Goal: Transaction & Acquisition: Purchase product/service

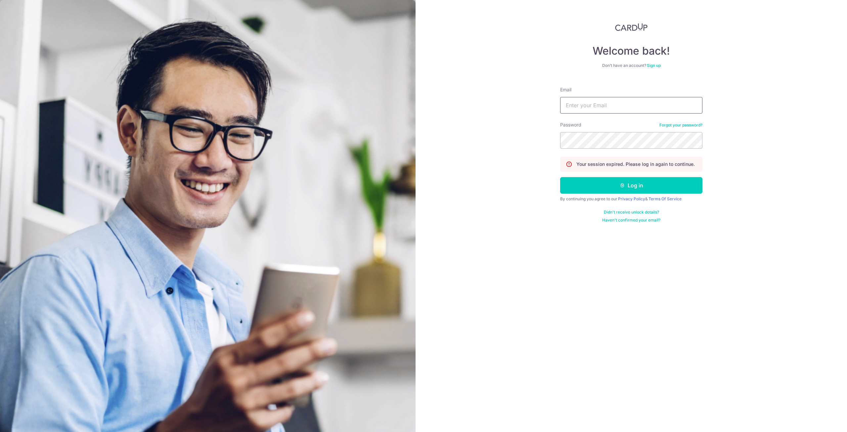
click at [579, 111] on input "Email" at bounding box center [631, 105] width 142 height 17
type input "[EMAIL_ADDRESS][DOMAIN_NAME]"
click at [560, 177] on button "Log in" at bounding box center [631, 185] width 142 height 17
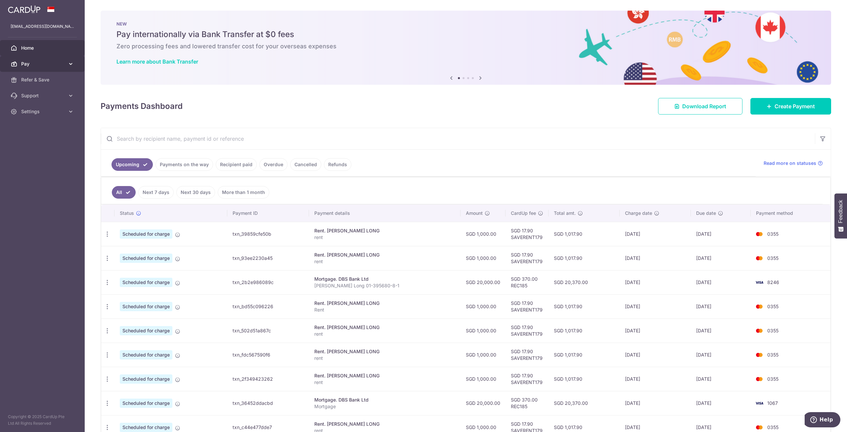
click at [63, 68] on link "Pay" at bounding box center [42, 64] width 85 height 16
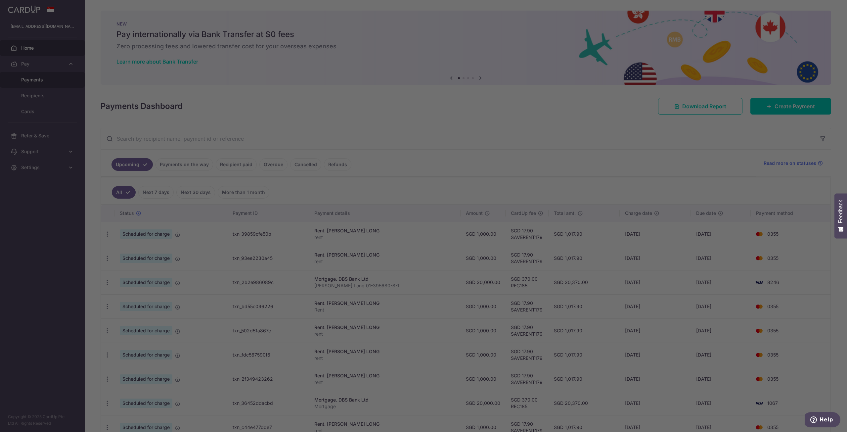
click at [55, 82] on div at bounding box center [428, 218] width 856 height 436
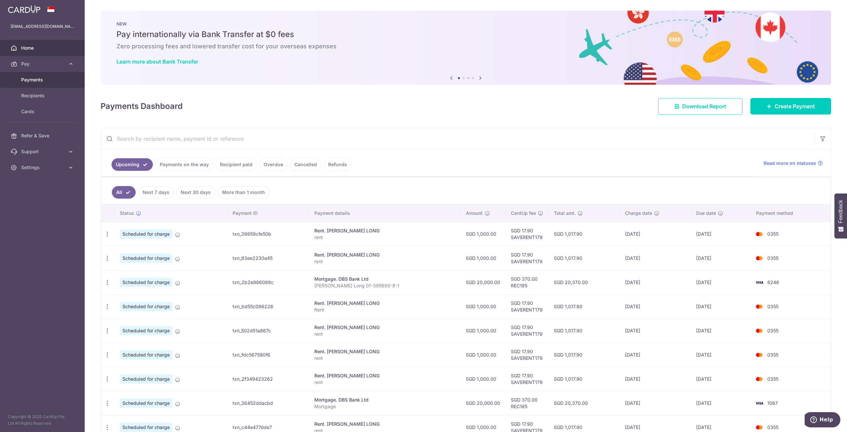
click at [63, 83] on link "Payments" at bounding box center [42, 80] width 85 height 16
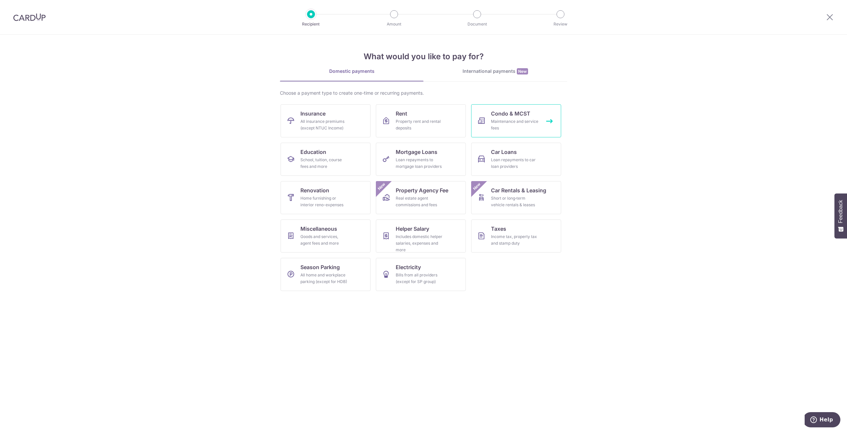
click at [532, 113] on link "Condo & MCST Maintenance and service fees" at bounding box center [516, 120] width 90 height 33
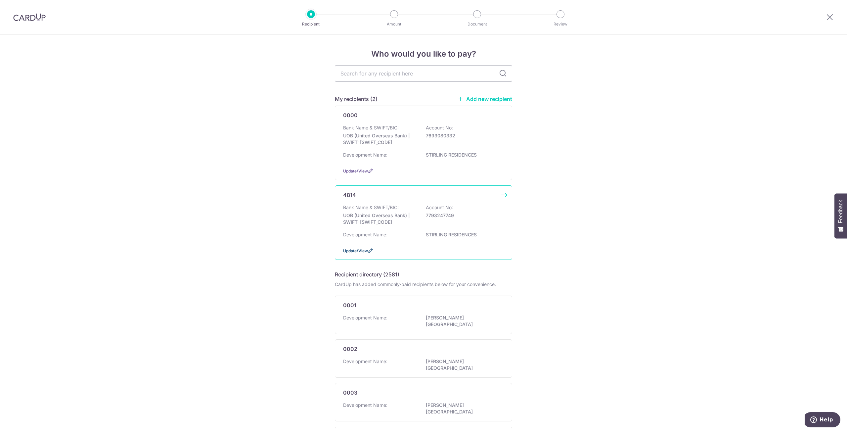
click at [365, 251] on span "Update/View" at bounding box center [355, 250] width 25 height 5
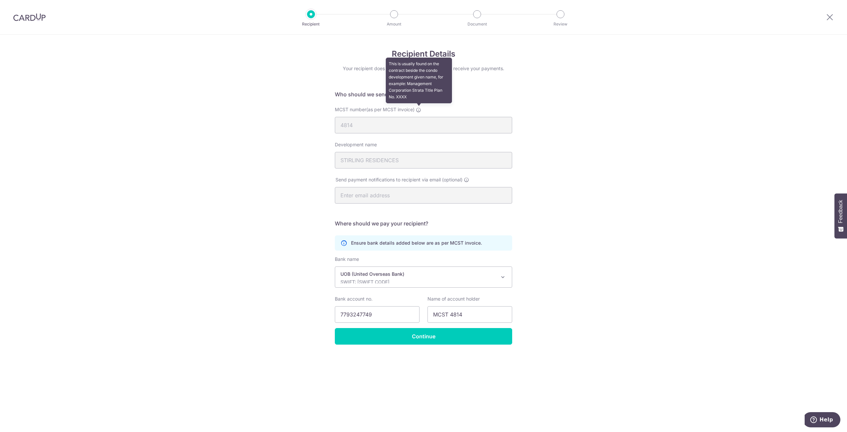
click at [421, 111] on icon at bounding box center [418, 109] width 5 height 5
click at [451, 314] on input "MCST 4814" at bounding box center [469, 314] width 85 height 17
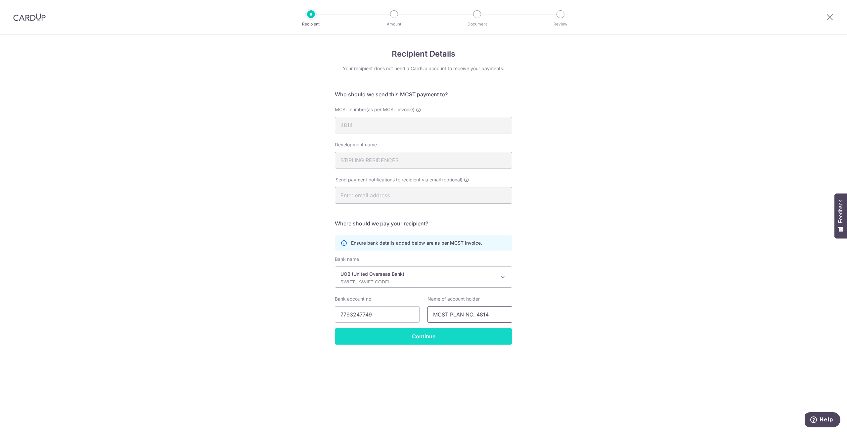
type input "MCST PLAN NO. 4814"
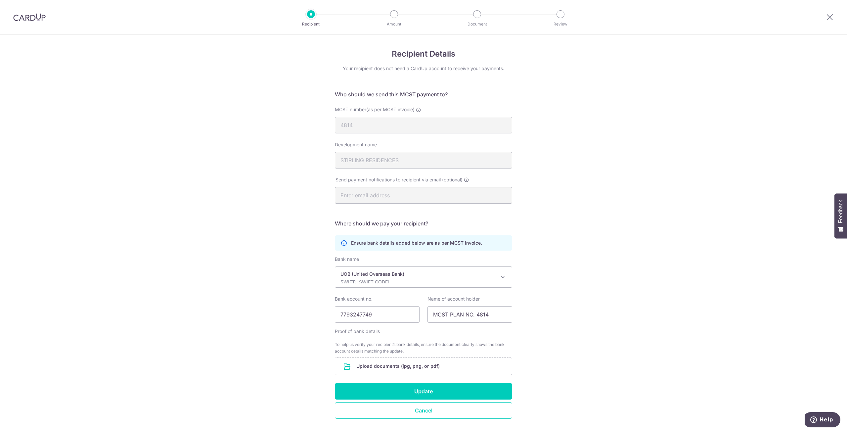
click at [462, 339] on form "Who should we send this MCST payment to? MCST number(as per MCST invoice) 4814 …" at bounding box center [423, 254] width 177 height 328
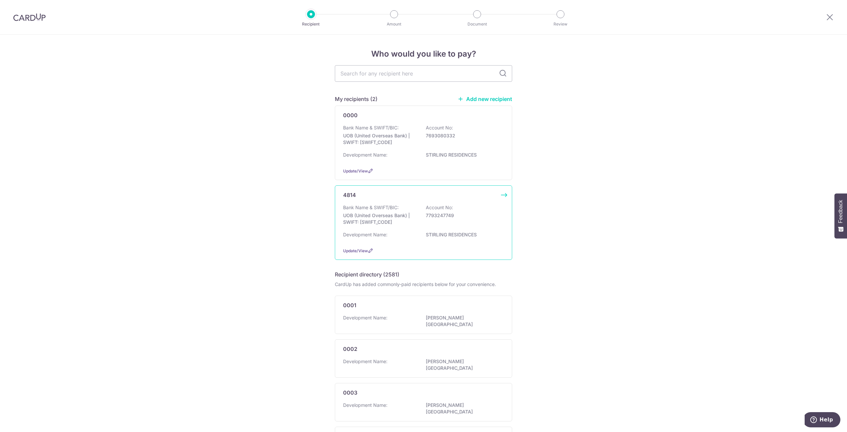
click at [440, 237] on div "Development Name: STIRLING RESIDENCES" at bounding box center [423, 236] width 161 height 11
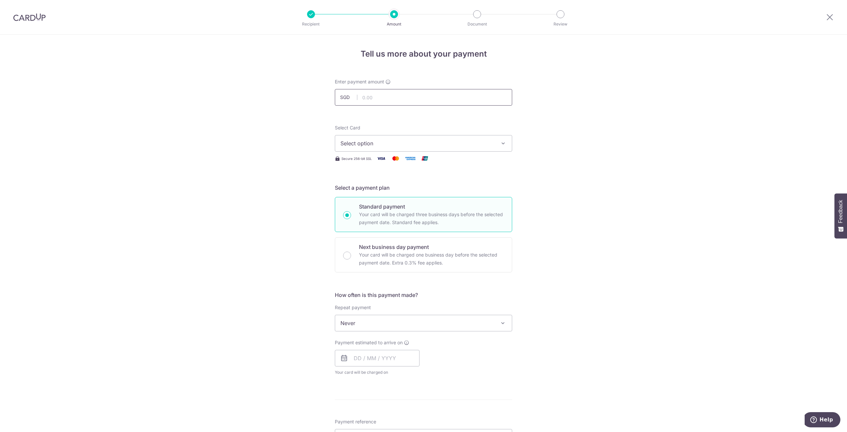
click at [400, 98] on input "text" at bounding box center [423, 97] width 177 height 17
type input "824.04"
click at [388, 147] on span "Select option" at bounding box center [417, 143] width 154 height 8
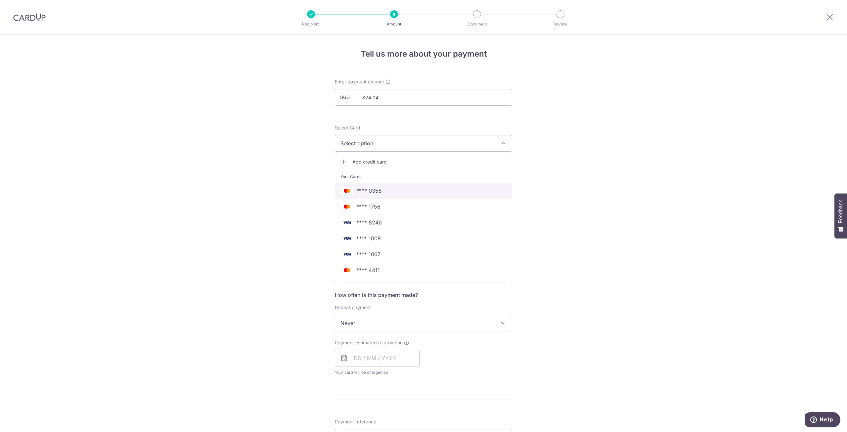
click at [387, 192] on span "**** 0355" at bounding box center [423, 191] width 166 height 8
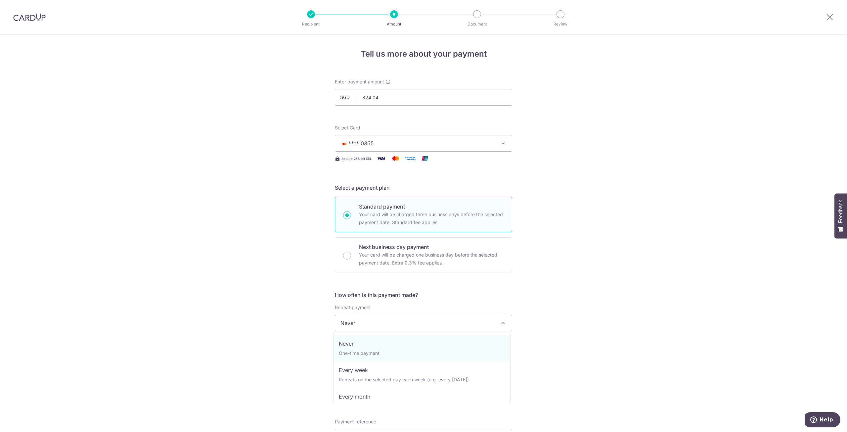
click at [419, 318] on span "Never" at bounding box center [423, 323] width 177 height 16
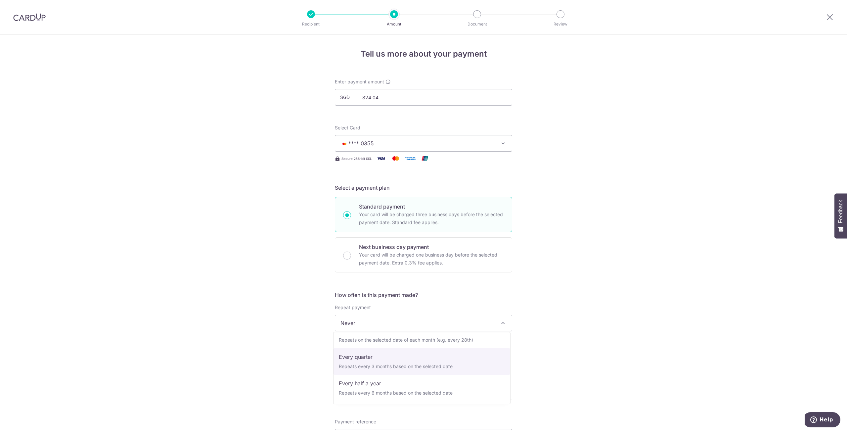
select select "4"
click at [367, 356] on input "text" at bounding box center [377, 358] width 85 height 17
click at [396, 417] on link "9" at bounding box center [401, 418] width 11 height 11
type input "[DATE]"
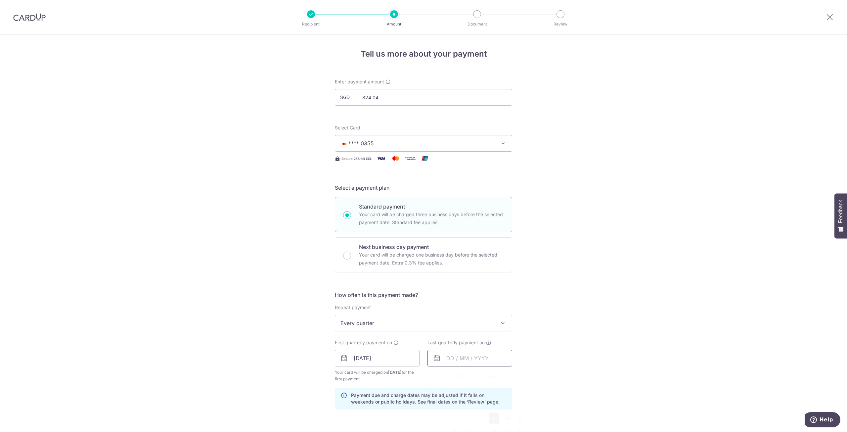
click at [465, 365] on input "text" at bounding box center [469, 358] width 85 height 17
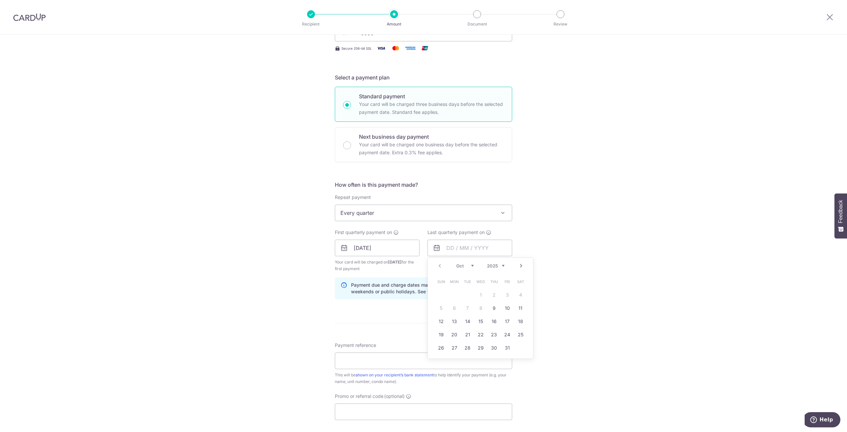
click at [501, 265] on select "2025 2026 2027 2028 2029 2030 2031 2032 2033 2034 2035" at bounding box center [496, 265] width 18 height 5
click at [506, 307] on link "9" at bounding box center [507, 308] width 11 height 11
type input "[DATE]"
click at [566, 307] on div "Tell us more about your payment Enter payment amount SGD 824.04 824.04 Select C…" at bounding box center [423, 241] width 847 height 632
click at [420, 354] on input "Payment reference" at bounding box center [423, 360] width 177 height 17
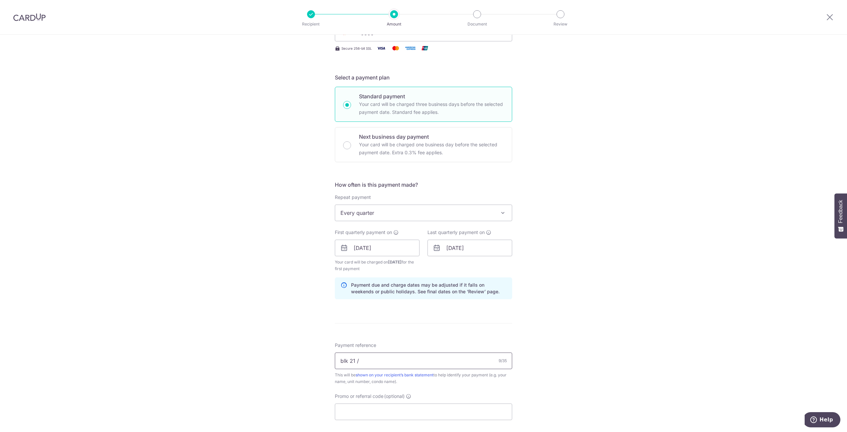
click at [342, 358] on input "blk 21 /" at bounding box center [423, 360] width 177 height 17
click at [370, 360] on input "Blk 21 /" at bounding box center [423, 360] width 177 height 17
type input "Blk 21 / Unit #29-07"
click at [589, 384] on div "Tell us more about your payment Enter payment amount SGD 824.04 824.04 Select C…" at bounding box center [423, 241] width 847 height 632
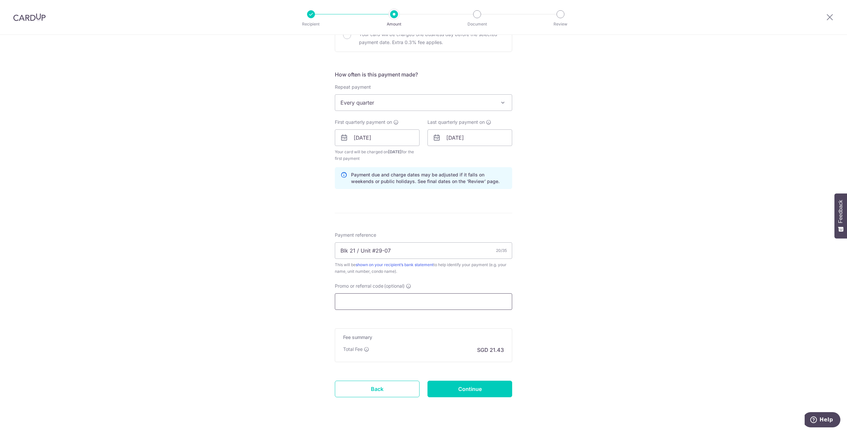
click at [436, 305] on input "Promo or referral code (optional)" at bounding box center [423, 301] width 177 height 17
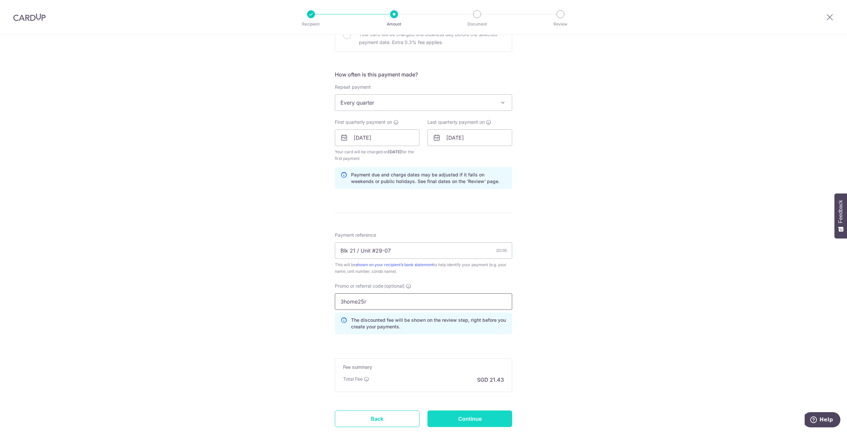
type input "3home25r"
click at [475, 420] on input "Continue" at bounding box center [469, 418] width 85 height 17
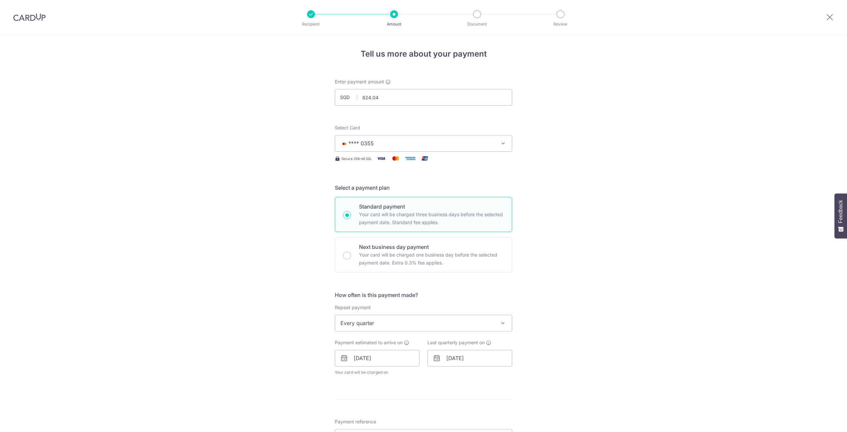
scroll to position [239, 0]
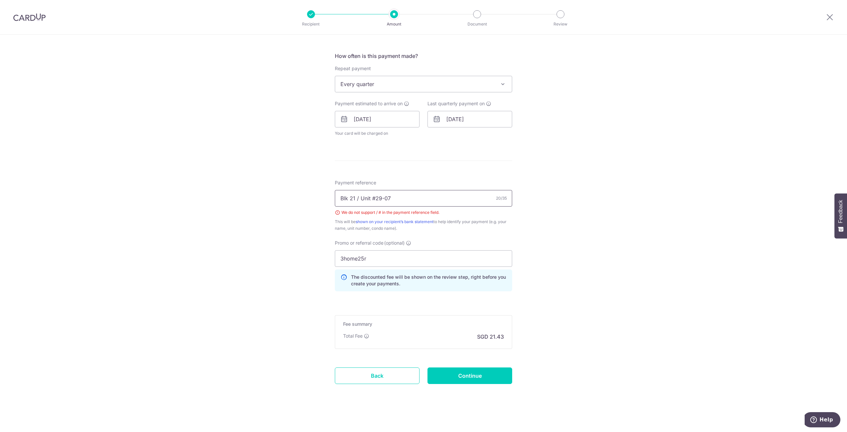
click at [374, 195] on input "Blk 21 / Unit #29-07" at bounding box center [423, 198] width 177 height 17
click at [357, 197] on input "Blk 21 / Unit 29-07" at bounding box center [423, 198] width 177 height 17
type input "Blk 21 Unit 29-07"
click at [482, 371] on input "Continue" at bounding box center [469, 375] width 85 height 17
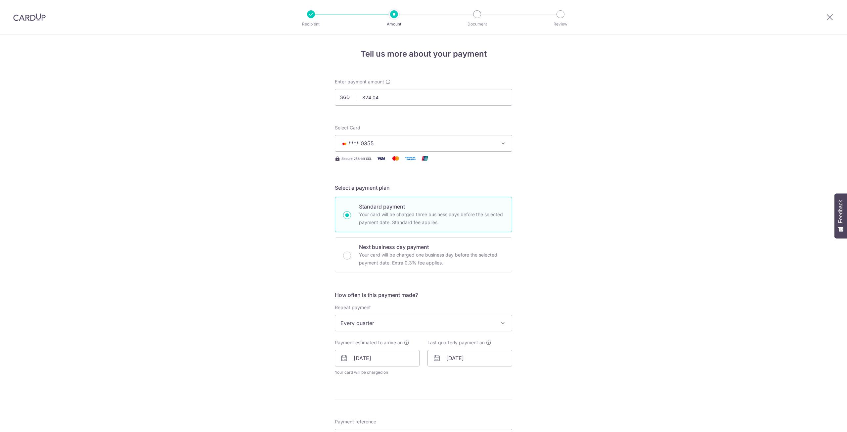
scroll to position [239, 0]
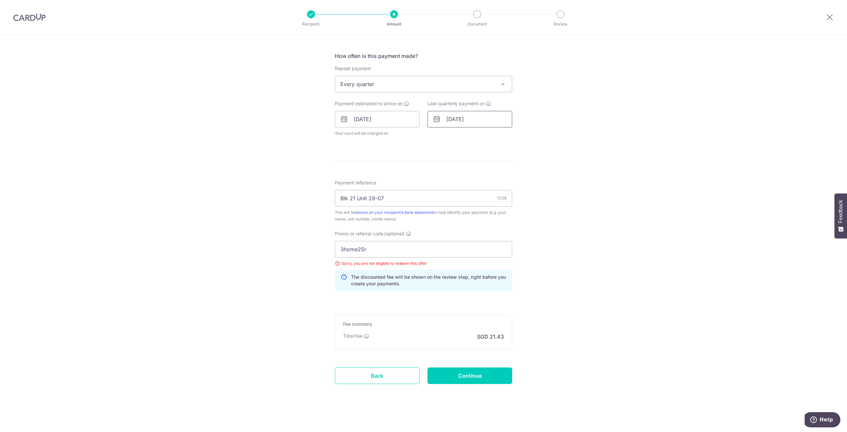
click at [474, 115] on input "[DATE]" at bounding box center [469, 119] width 85 height 17
click at [471, 136] on select "Jan Feb Mar Apr May Jun Jul Aug Sep Oct Nov Dec" at bounding box center [465, 136] width 18 height 5
click at [497, 138] on select "2025 2026 2027 2028 2029 2030 2031 2032 2033 2034 2035" at bounding box center [496, 136] width 18 height 5
click at [509, 205] on link "26" at bounding box center [507, 205] width 11 height 11
type input "[DATE]"
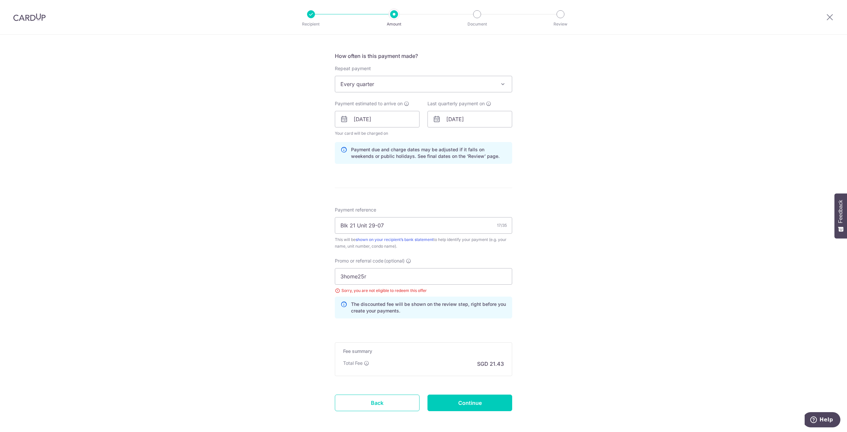
click at [595, 225] on div "Tell us more about your payment Enter payment amount SGD 824.04 824.04 Select C…" at bounding box center [423, 128] width 847 height 665
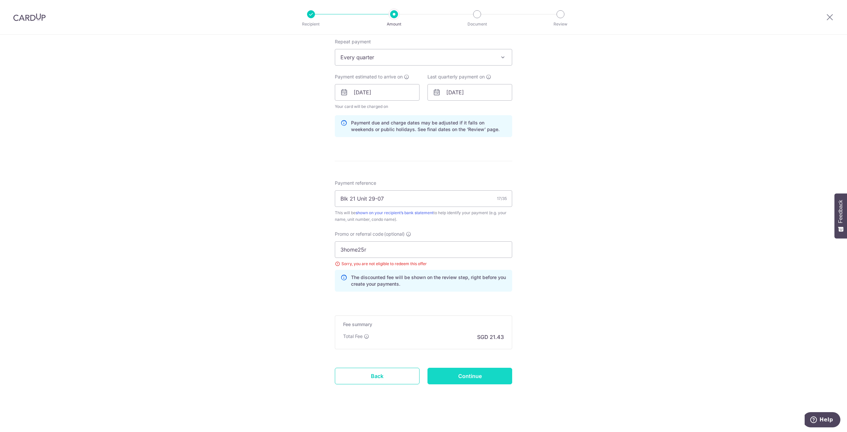
click at [468, 373] on input "Continue" at bounding box center [469, 376] width 85 height 17
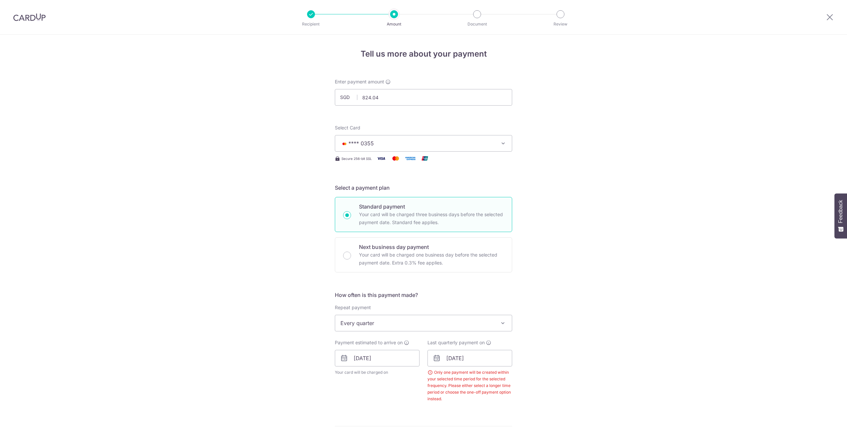
scroll to position [256, 0]
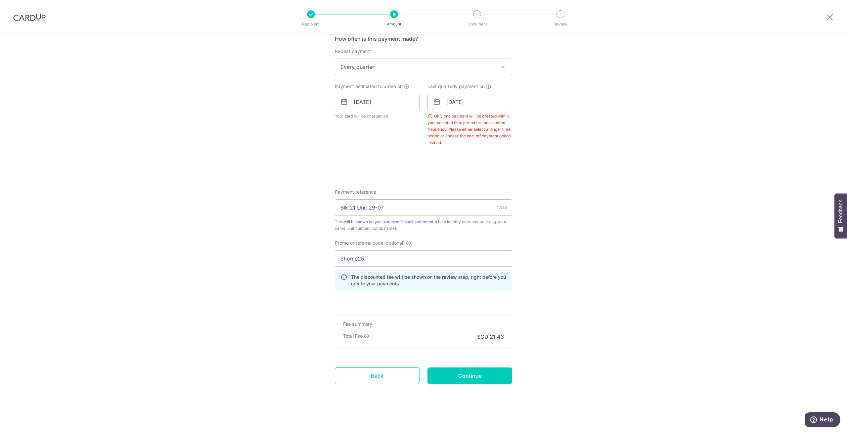
click at [468, 70] on span "Every quarter" at bounding box center [423, 67] width 177 height 16
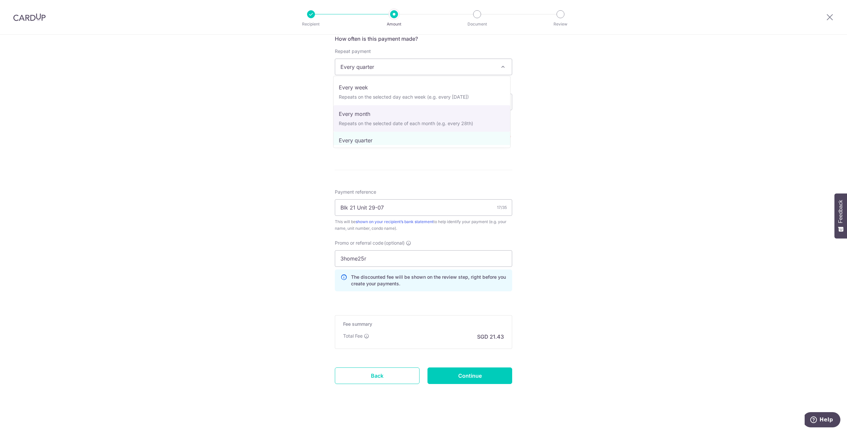
select select "3"
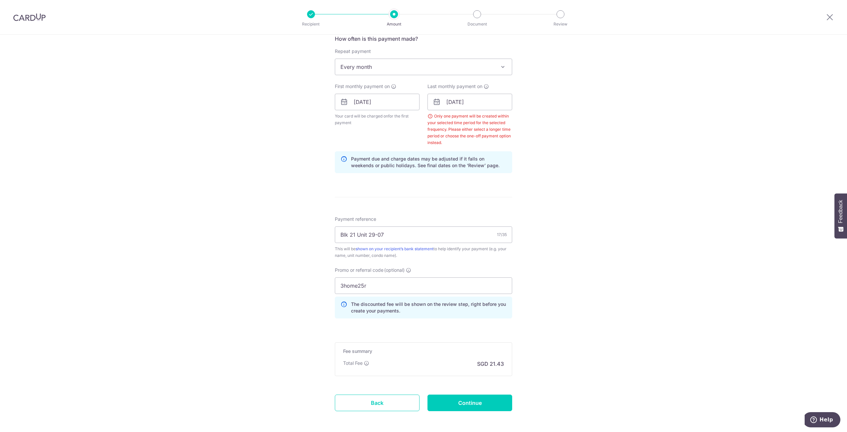
click at [567, 172] on div "Tell us more about your payment Enter payment amount SGD 824.04 824.04 Select C…" at bounding box center [423, 120] width 847 height 682
click at [477, 406] on input "Continue" at bounding box center [469, 402] width 85 height 17
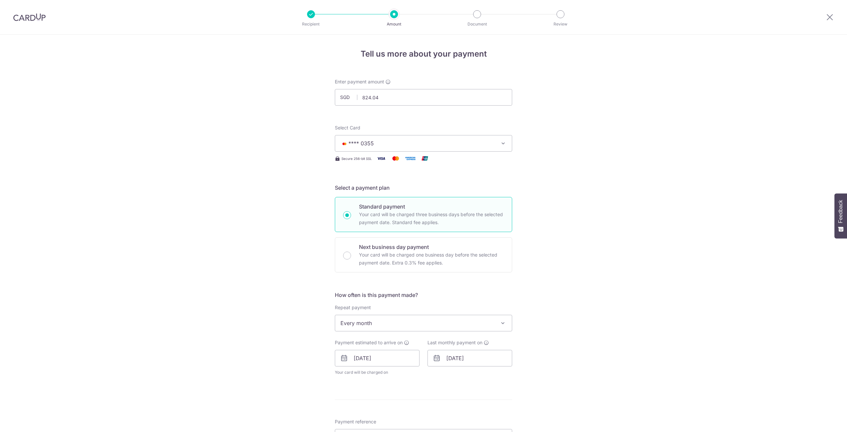
scroll to position [239, 0]
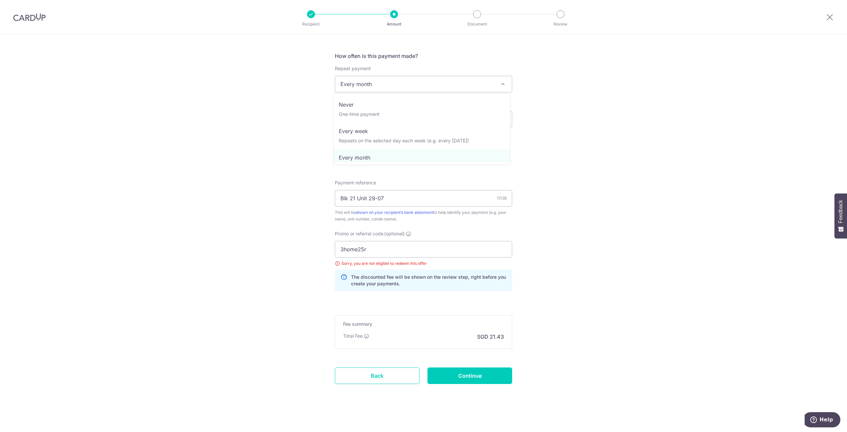
click at [457, 90] on span "Every month" at bounding box center [423, 84] width 177 height 16
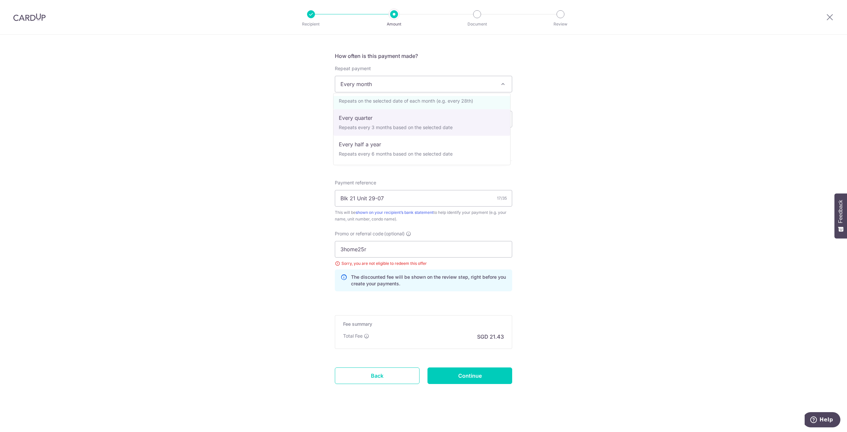
select select "4"
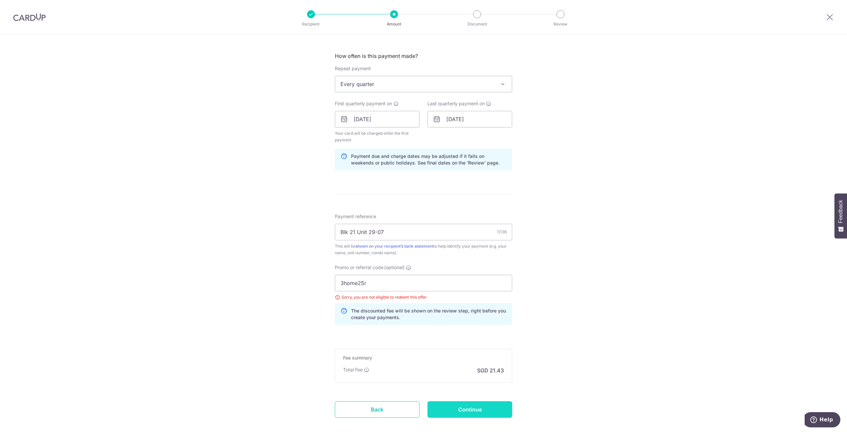
click at [482, 409] on input "Continue" at bounding box center [469, 409] width 85 height 17
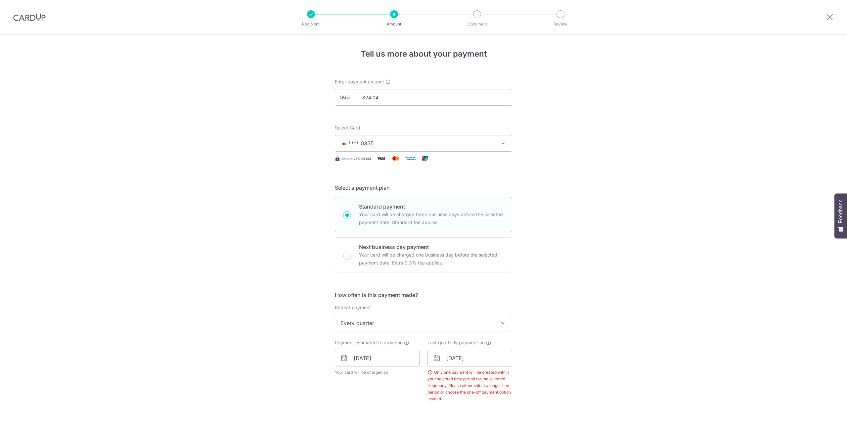
scroll to position [256, 0]
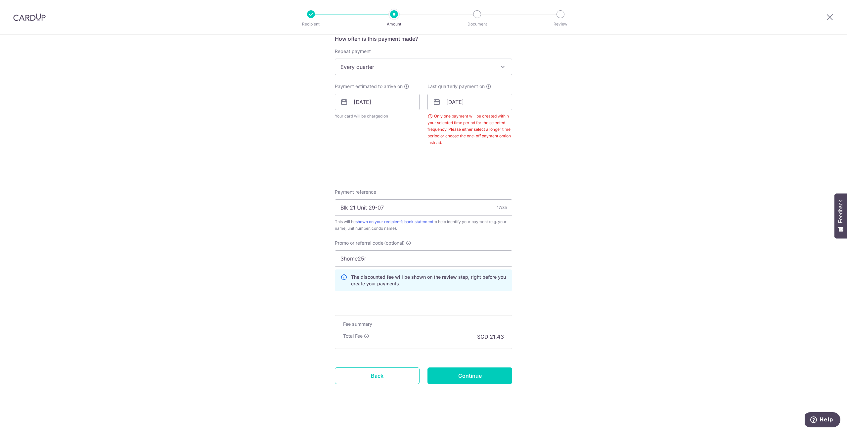
click at [482, 110] on div "Last quarterly payment on 26/12/2025 Only one payment will be created within yo…" at bounding box center [469, 114] width 85 height 63
click at [487, 108] on input "[DATE]" at bounding box center [469, 102] width 85 height 17
click at [482, 377] on input "Continue" at bounding box center [469, 375] width 85 height 17
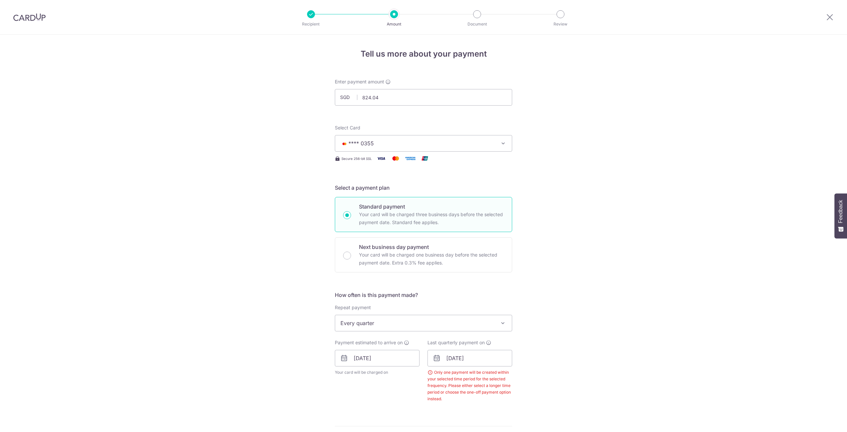
scroll to position [256, 0]
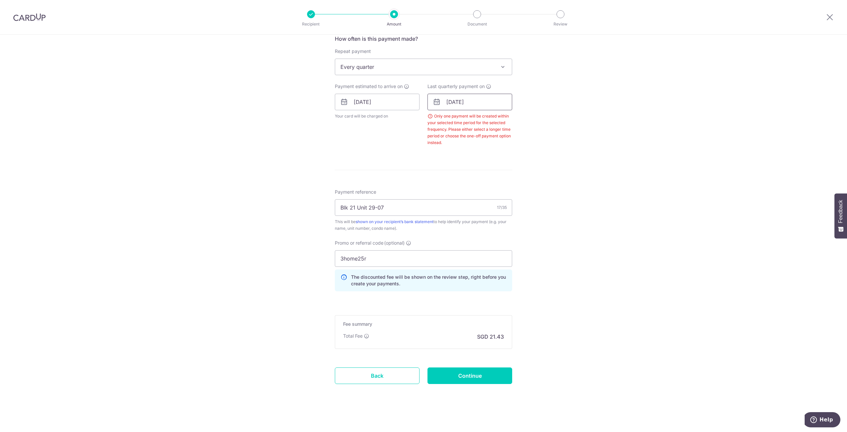
click at [488, 106] on input "[DATE]" at bounding box center [469, 102] width 85 height 17
click at [501, 119] on select "2025 2026 2027 2028 2029 2030 2031 2032 2033 2034 2035" at bounding box center [496, 119] width 18 height 5
click at [496, 119] on select "2025 2026 2027 2028 2029 2030 2031 2032 2033 2034 2035" at bounding box center [496, 119] width 18 height 5
click at [467, 118] on select "Jan Feb Mar Apr May Jun [DATE] Aug Sep Oct Nov Dec" at bounding box center [465, 119] width 18 height 5
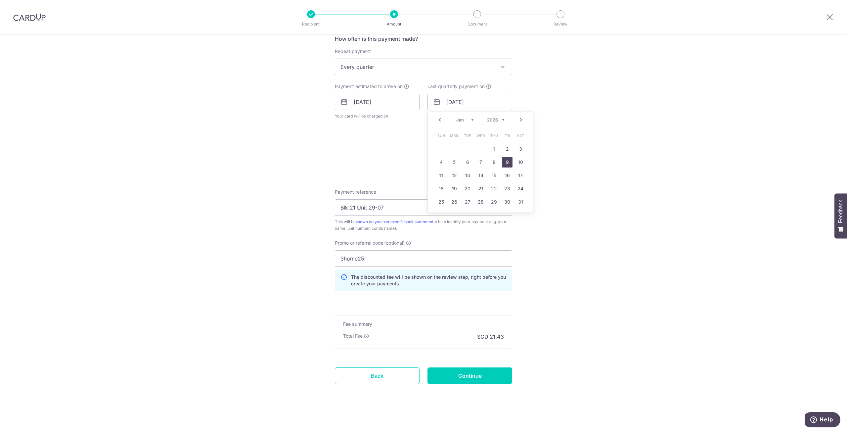
click at [505, 164] on link "9" at bounding box center [507, 162] width 11 height 11
type input "[DATE]"
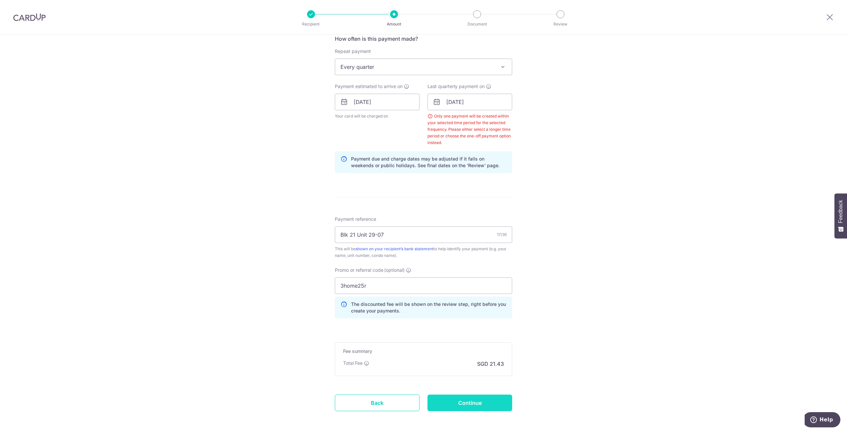
click at [491, 405] on input "Continue" at bounding box center [469, 402] width 85 height 17
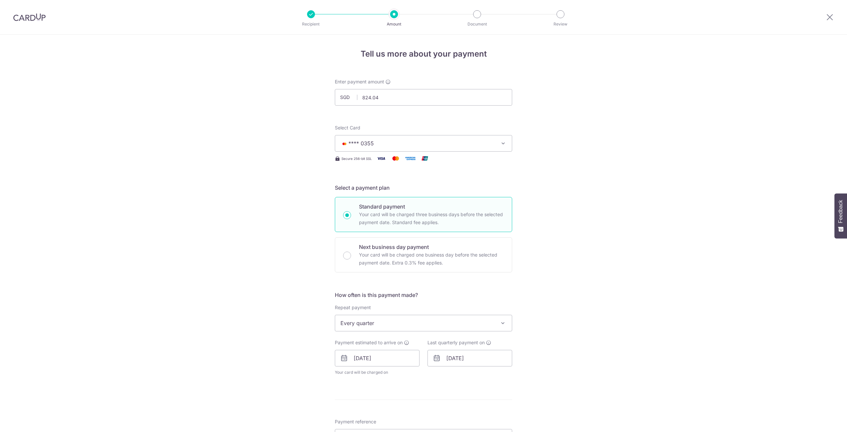
scroll to position [239, 0]
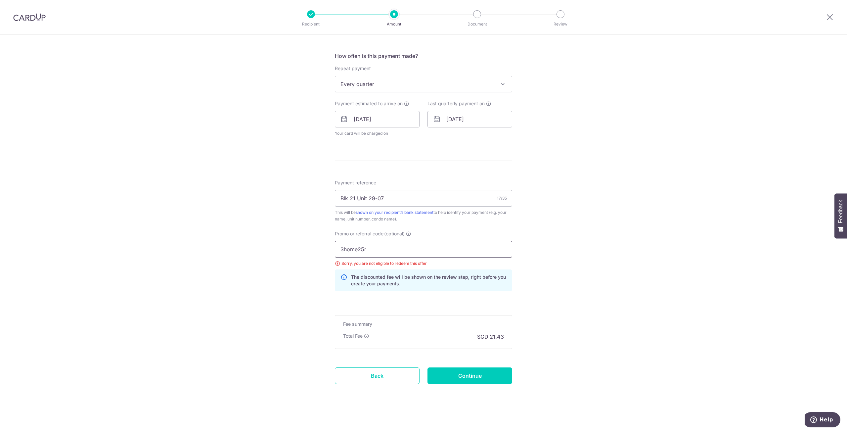
drag, startPoint x: 369, startPoint y: 247, endPoint x: 325, endPoint y: 245, distance: 44.0
click at [325, 245] on div "Tell us more about your payment Enter payment amount SGD 824.04 824.04 Select C…" at bounding box center [423, 115] width 847 height 638
click at [487, 116] on input "09/01/2026" at bounding box center [469, 119] width 85 height 17
click at [469, 137] on select "Jan Feb Mar Apr May Jun [DATE] Aug Sep Oct Nov Dec" at bounding box center [465, 136] width 18 height 5
click at [495, 178] on link "9" at bounding box center [494, 179] width 11 height 11
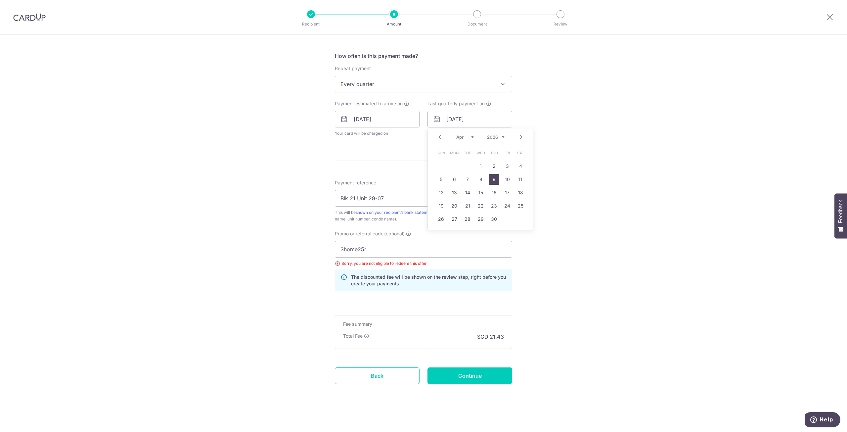
type input "09/04/2026"
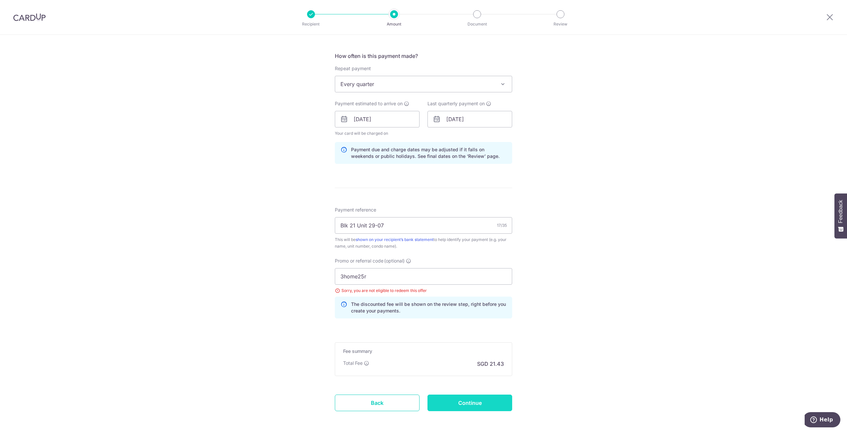
click at [463, 402] on input "Continue" at bounding box center [469, 402] width 85 height 17
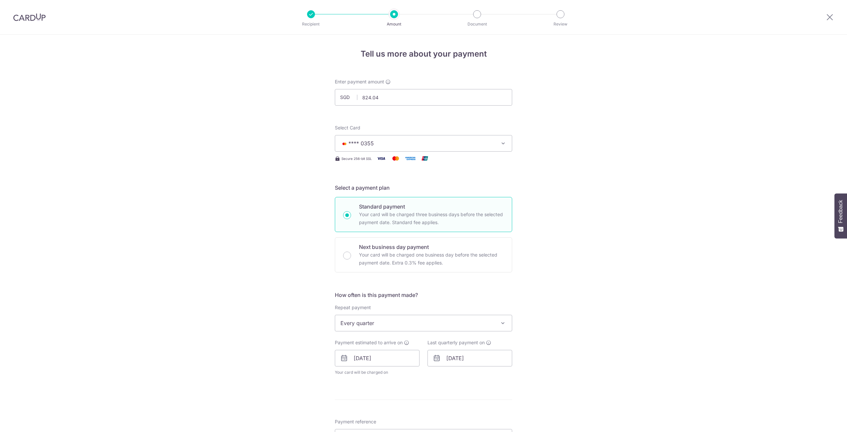
scroll to position [239, 0]
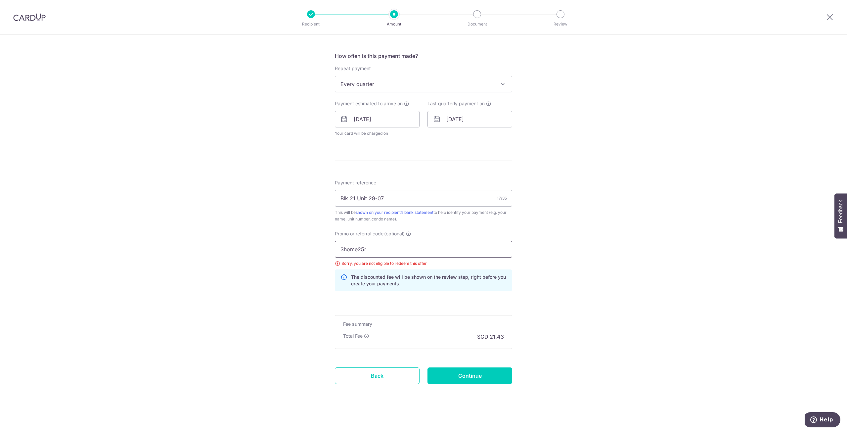
drag, startPoint x: 371, startPoint y: 249, endPoint x: 267, endPoint y: 241, distance: 104.2
click at [267, 241] on div "Tell us more about your payment Enter payment amount SGD 824.04 824.04 Select C…" at bounding box center [423, 115] width 847 height 638
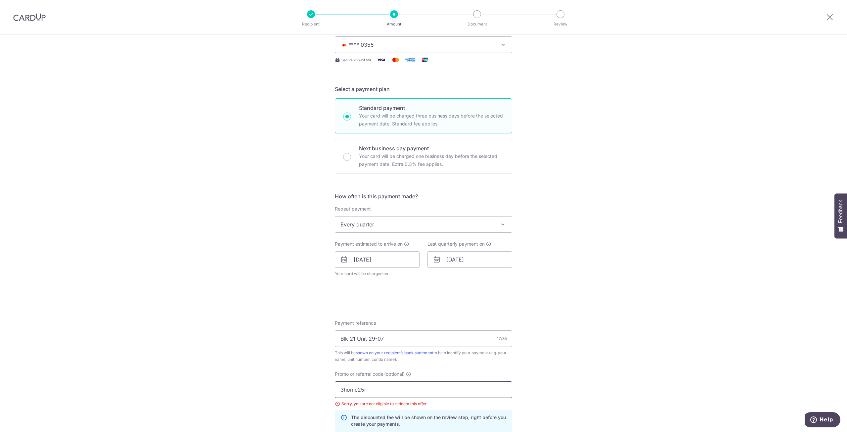
scroll to position [19, 0]
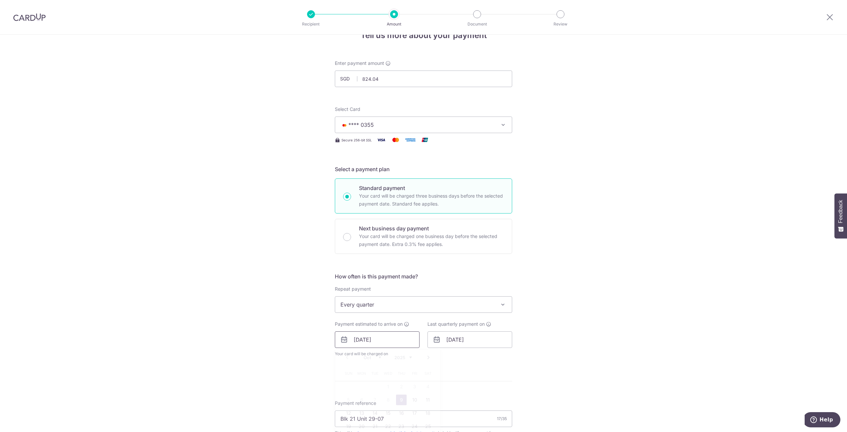
click at [374, 339] on input "[DATE]" at bounding box center [377, 339] width 85 height 17
click at [582, 347] on div "Tell us more about your payment Enter payment amount SGD 824.04 824.04 Select C…" at bounding box center [423, 335] width 847 height 638
click at [497, 126] on button "**** 0355" at bounding box center [423, 124] width 177 height 17
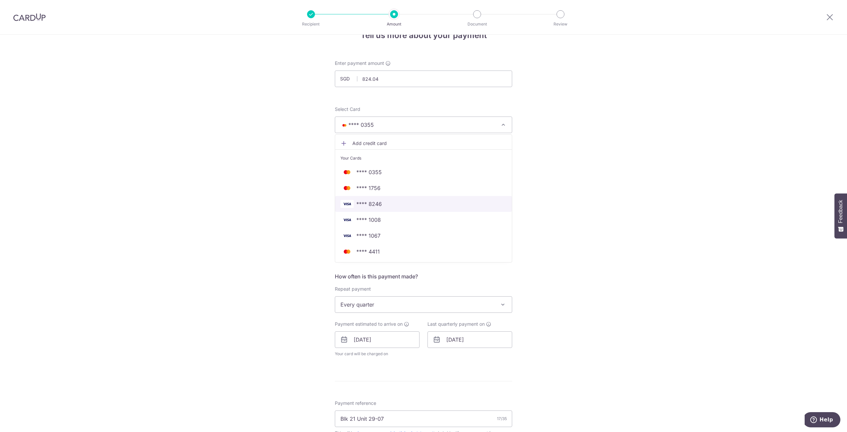
click at [447, 201] on span "**** 8246" at bounding box center [423, 204] width 166 height 8
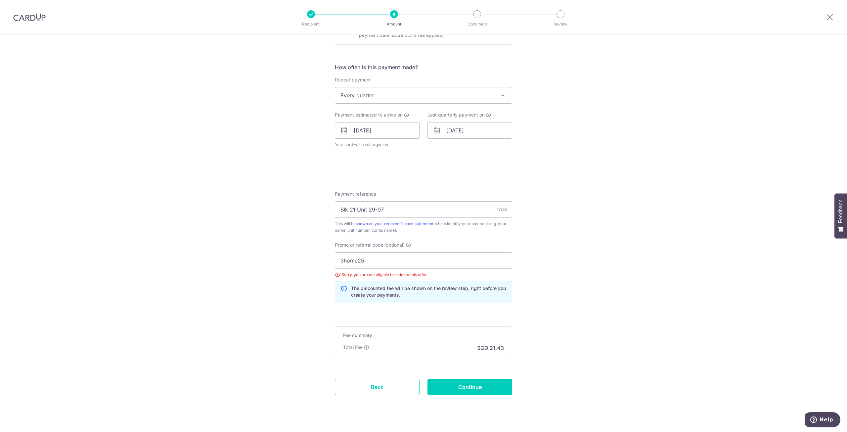
scroll to position [239, 0]
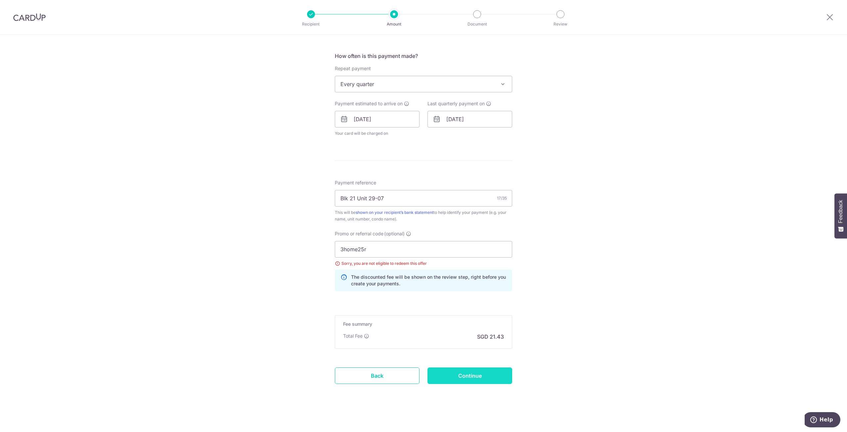
click at [488, 375] on input "Continue" at bounding box center [469, 375] width 85 height 17
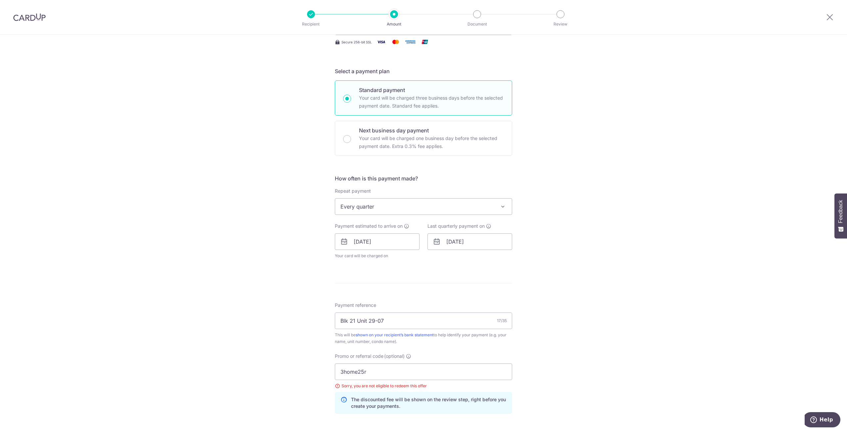
scroll to position [128, 0]
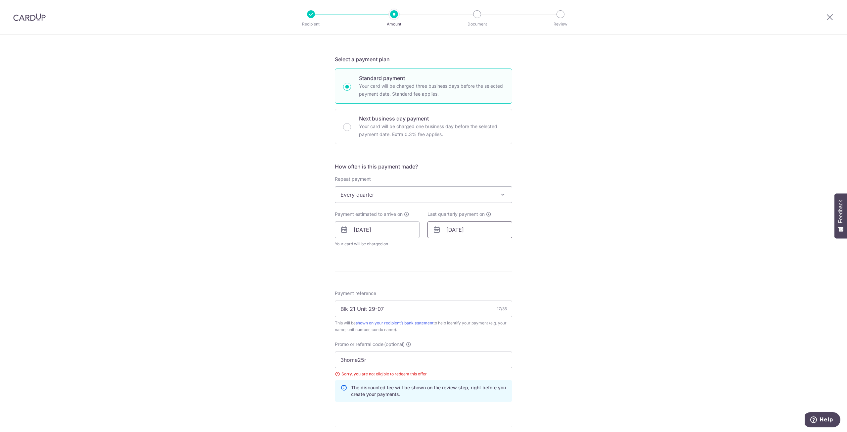
click at [498, 232] on input "[DATE]" at bounding box center [469, 229] width 85 height 17
click at [465, 247] on select "Jan Feb Mar Apr May Jun [DATE] Aug Sep Oct Nov Dec" at bounding box center [465, 247] width 18 height 5
click at [499, 249] on select "2025 2026 2027 2028 2029 2030 2031 2032 2033 2034 2035" at bounding box center [496, 247] width 18 height 5
click at [481, 329] on link "31" at bounding box center [480, 329] width 11 height 11
type input "[DATE]"
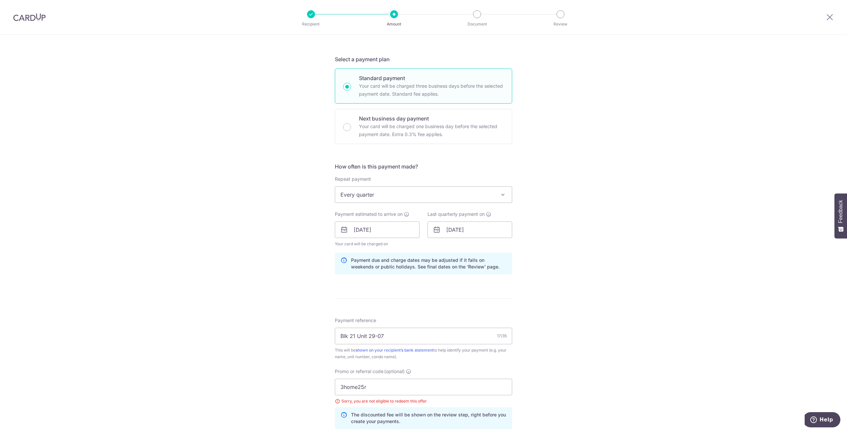
click at [565, 327] on div "Tell us more about your payment Enter payment amount SGD 824.04 824.04 Select C…" at bounding box center [423, 238] width 847 height 665
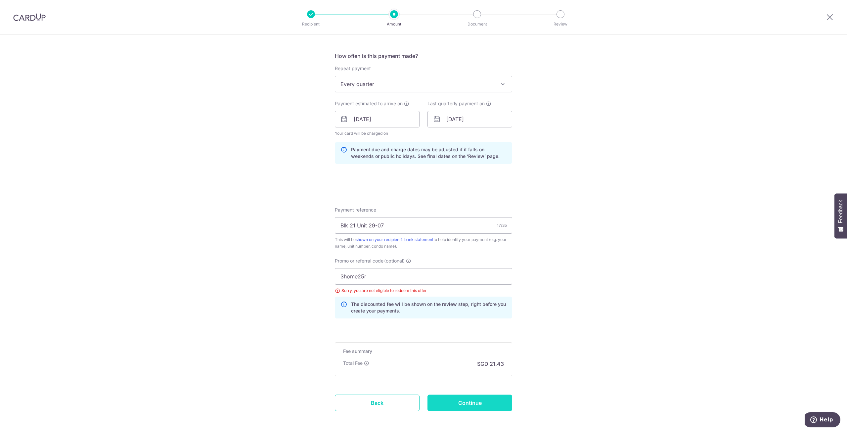
click at [484, 400] on input "Continue" at bounding box center [469, 402] width 85 height 17
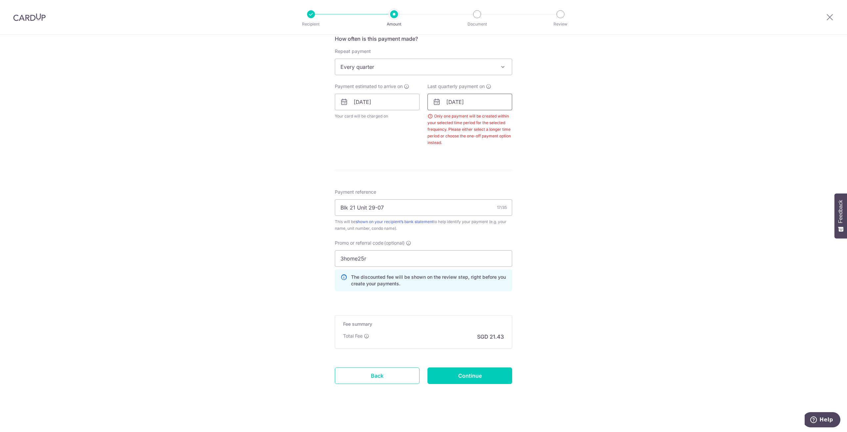
click at [504, 104] on input "[DATE]" at bounding box center [469, 102] width 85 height 17
click at [500, 119] on select "2025 2026 2027 2028 2029 2030 2031 2032 2033 2034 2035" at bounding box center [496, 119] width 18 height 5
click at [466, 119] on select "Jan Feb Mar Apr May Jun [DATE] Aug Sep Oct Nov Dec" at bounding box center [465, 119] width 18 height 5
click at [502, 159] on link "9" at bounding box center [507, 162] width 11 height 11
type input "[DATE]"
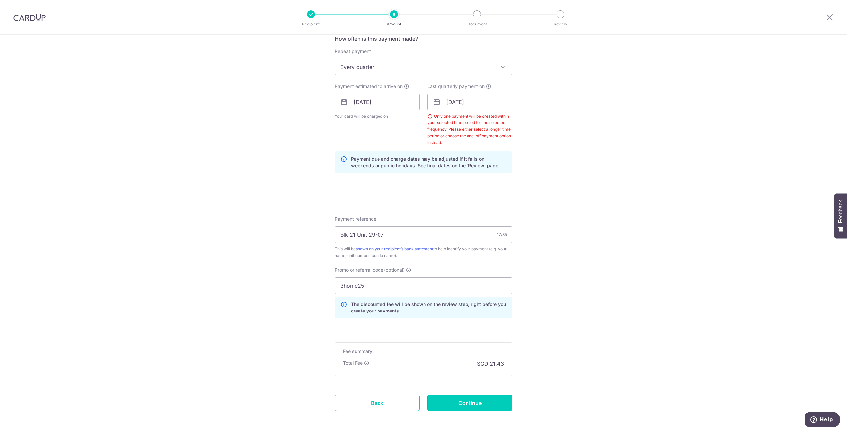
click at [490, 405] on input "Continue" at bounding box center [469, 402] width 85 height 17
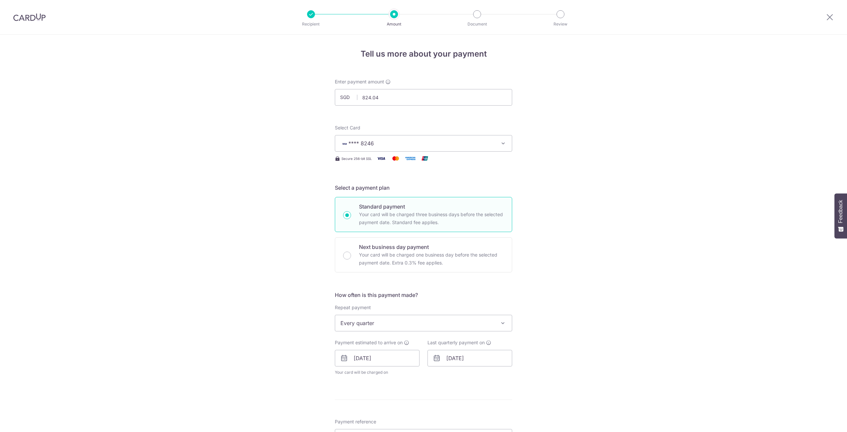
scroll to position [239, 0]
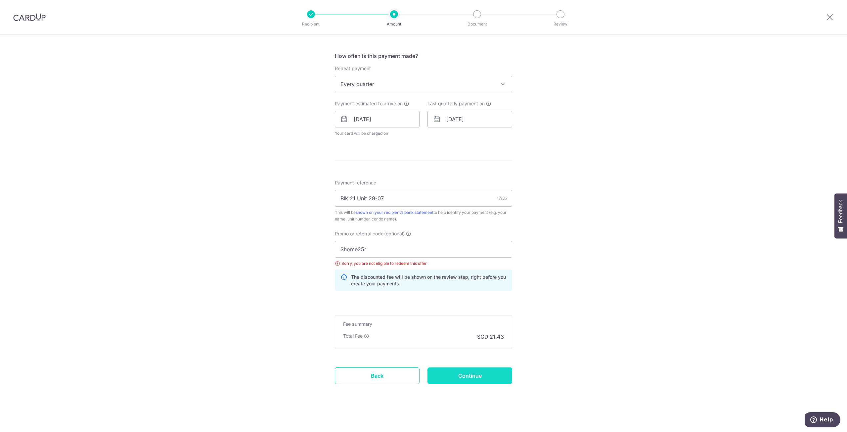
click at [480, 378] on input "Continue" at bounding box center [469, 375] width 85 height 17
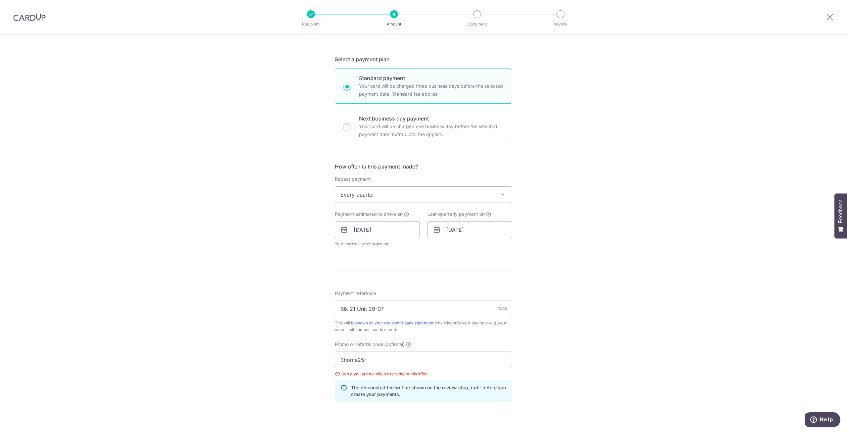
scroll to position [18, 0]
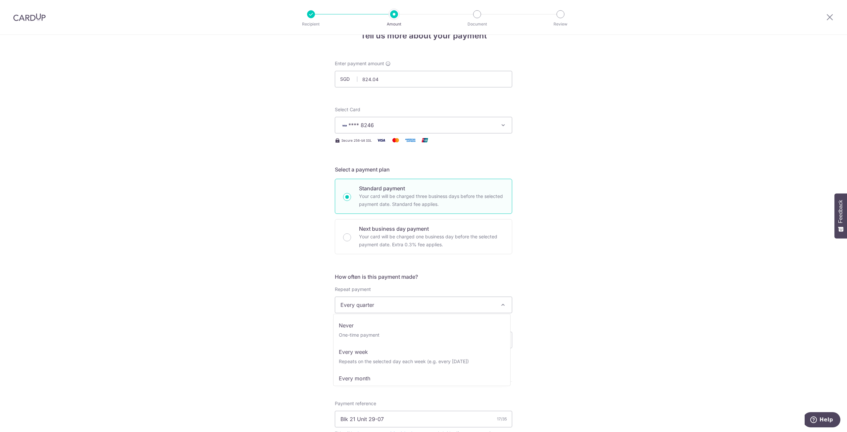
click at [473, 301] on span "Every quarter" at bounding box center [423, 305] width 177 height 16
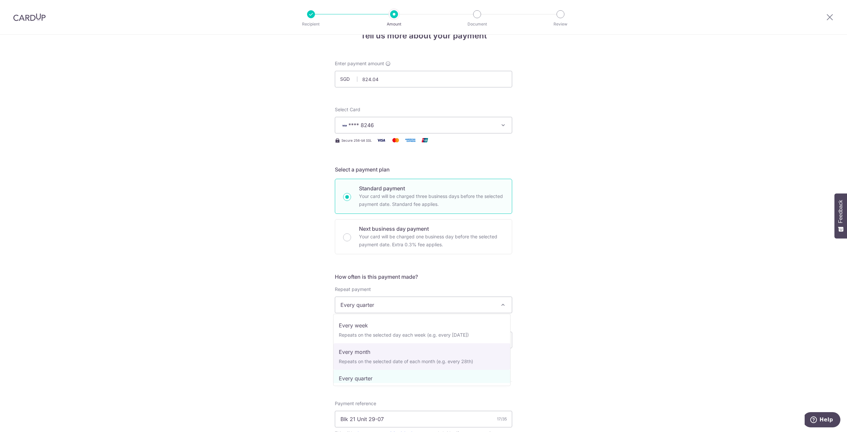
select select "3"
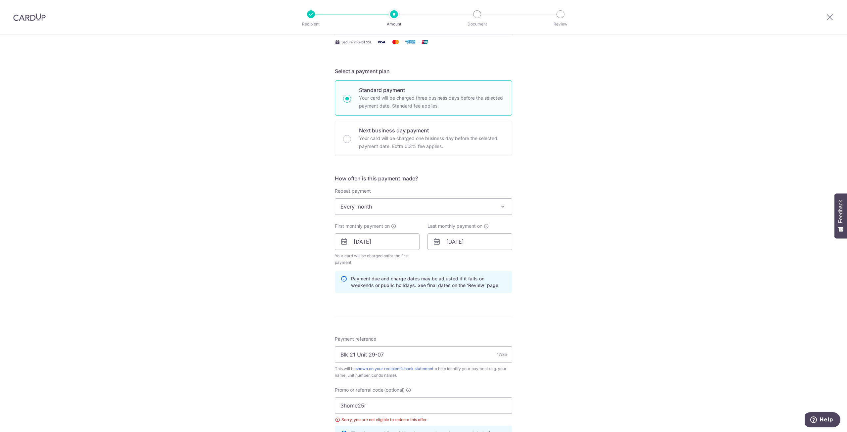
scroll to position [128, 0]
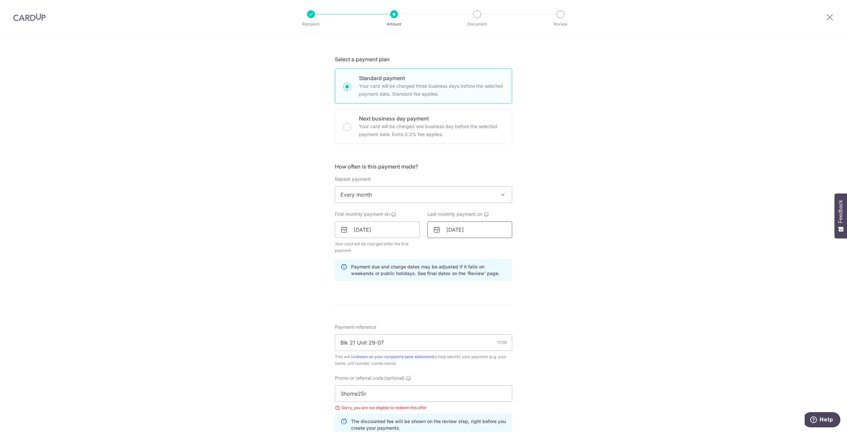
click at [478, 232] on input "09/01/2026" at bounding box center [469, 229] width 85 height 17
click at [468, 245] on select "Jan Feb Mar Apr May Jun Jul Aug Sep Oct Nov Dec" at bounding box center [465, 247] width 18 height 5
click at [592, 279] on div "Tell us more about your payment Enter payment amount SGD 824.04 824.04 Select C…" at bounding box center [423, 241] width 847 height 671
click at [486, 229] on input "09/01/2026" at bounding box center [469, 229] width 85 height 17
click at [464, 246] on select "Jan Feb Mar Apr May Jun Jul Aug Sep Oct Nov Dec" at bounding box center [465, 247] width 18 height 5
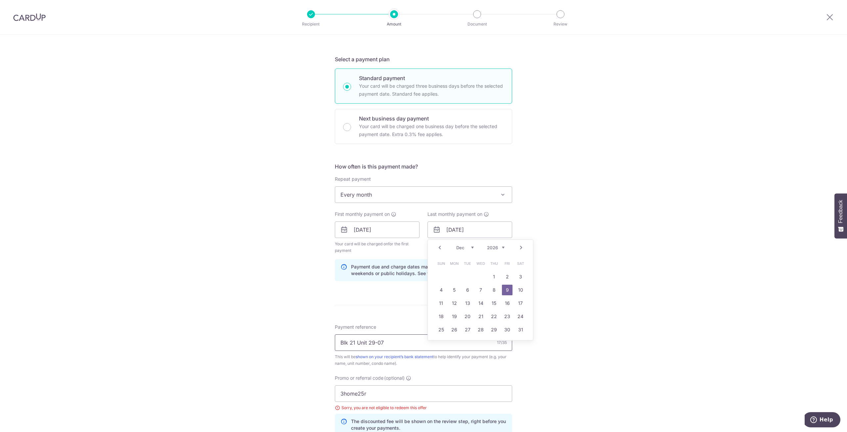
click at [459, 343] on input "Blk 21 Unit 29-07" at bounding box center [423, 342] width 177 height 17
click at [472, 229] on input "09/01/2026" at bounding box center [469, 229] width 85 height 17
click at [495, 245] on select "2025 2026 2027 2028 2029 2030 2031 2032 2033 2034 2035" at bounding box center [496, 247] width 18 height 5
click at [494, 291] on link "9" at bounding box center [494, 290] width 11 height 11
click at [565, 302] on div "Tell us more about your payment Enter payment amount SGD 824.04 824.04 Select C…" at bounding box center [423, 241] width 847 height 671
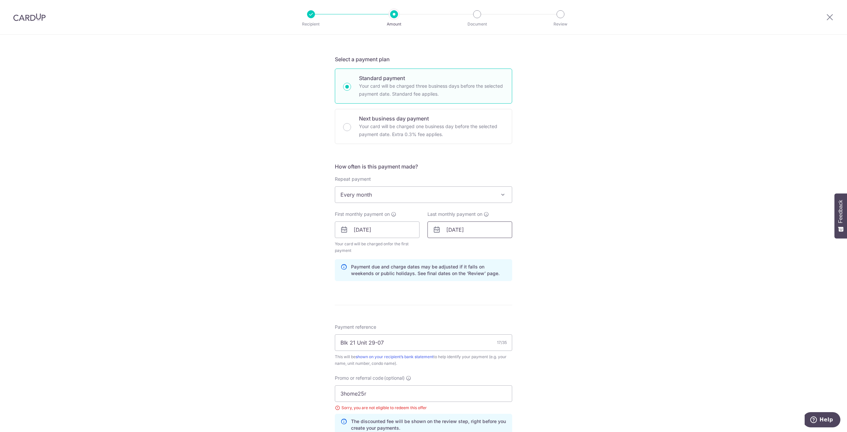
click at [491, 229] on input "09/10/2025" at bounding box center [469, 229] width 85 height 17
drag, startPoint x: 471, startPoint y: 241, endPoint x: 470, endPoint y: 246, distance: 5.4
click at [471, 242] on div "Prev Next Oct Nov Dec 2025 2026 2027 2028 2029 2030 2031 2032 2033 2034 2035" at bounding box center [480, 248] width 105 height 16
click at [470, 246] on select "Oct Nov Dec" at bounding box center [465, 247] width 18 height 5
click at [465, 289] on link "9" at bounding box center [467, 290] width 11 height 11
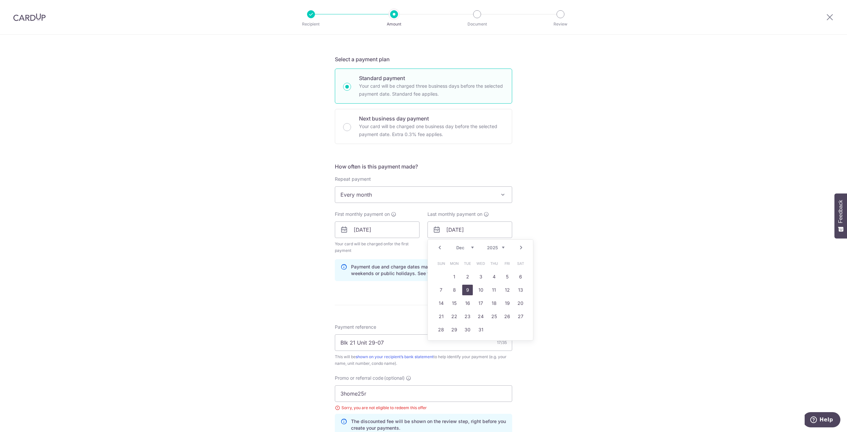
type input "09/12/2025"
click at [563, 299] on div "Tell us more about your payment Enter payment amount SGD 824.04 824.04 Select C…" at bounding box center [423, 241] width 847 height 671
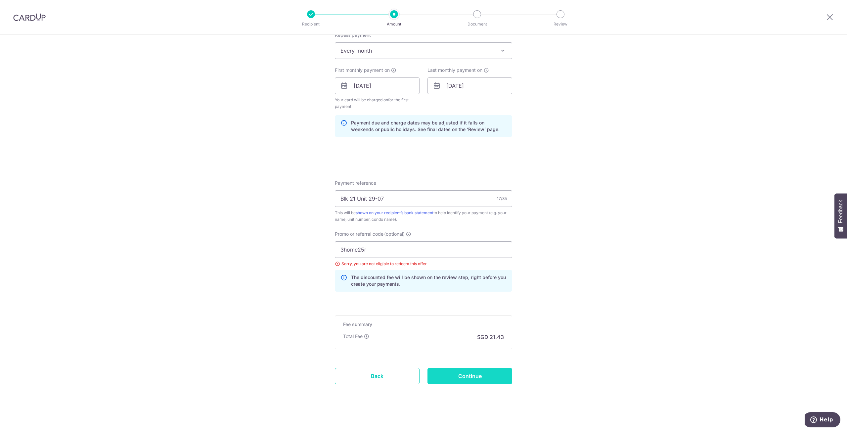
click at [497, 371] on input "Continue" at bounding box center [469, 376] width 85 height 17
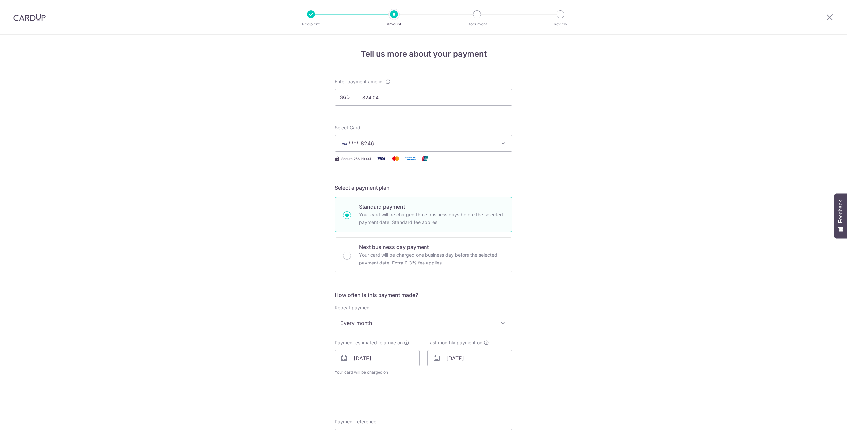
scroll to position [239, 0]
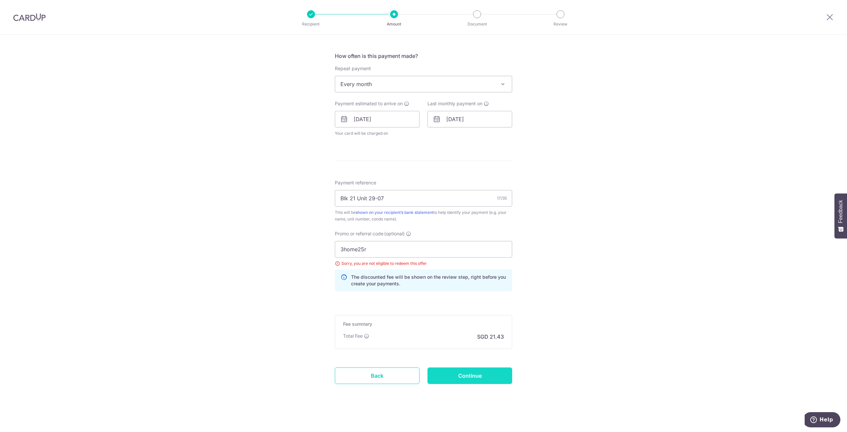
click at [481, 372] on input "Continue" at bounding box center [469, 375] width 85 height 17
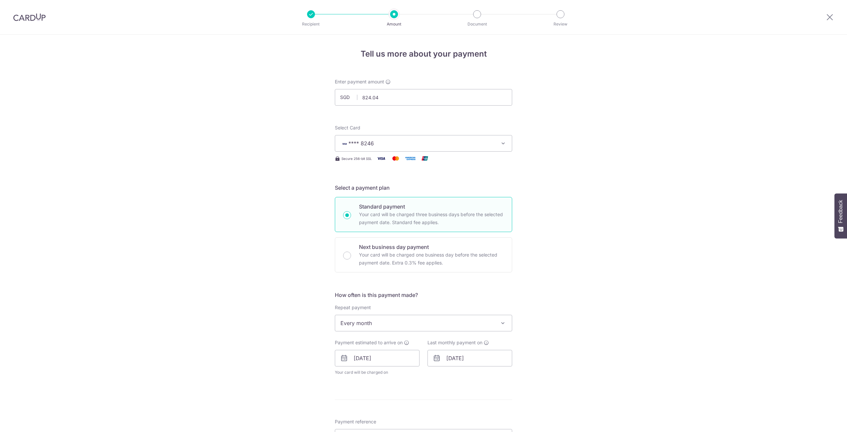
scroll to position [239, 0]
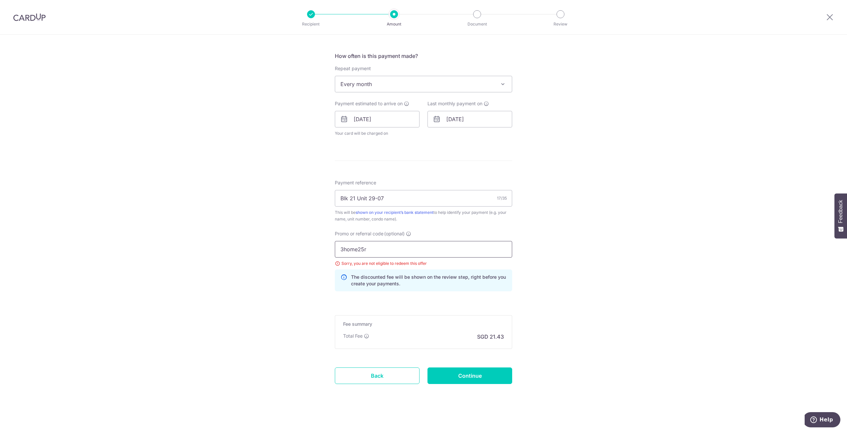
drag, startPoint x: 380, startPoint y: 249, endPoint x: 305, endPoint y: 250, distance: 75.1
click at [305, 250] on div "Tell us more about your payment Enter payment amount SGD 824.04 824.04 Select C…" at bounding box center [423, 115] width 847 height 638
paste input "HOME25R"
type input "3HOME25R"
click at [469, 374] on input "Continue" at bounding box center [469, 375] width 85 height 17
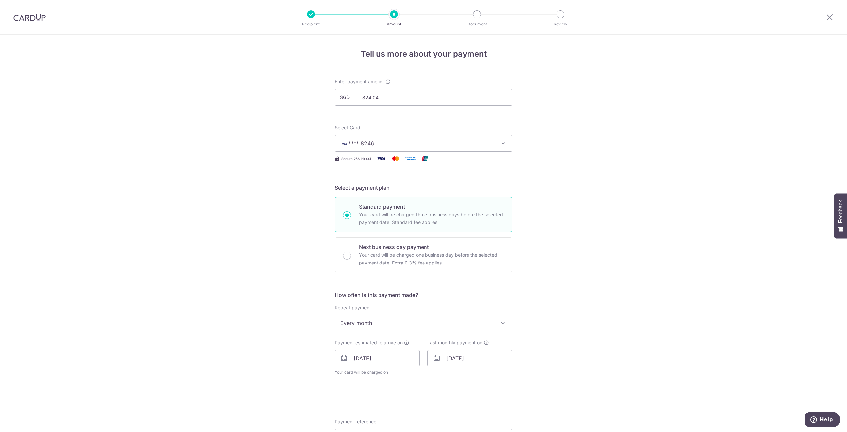
click at [423, 322] on span "Every month" at bounding box center [423, 323] width 177 height 16
select select "4"
click at [466, 360] on input "[DATE]" at bounding box center [469, 358] width 85 height 17
click at [471, 378] on div "Prev Next Oct Nov [DATE] 2026 2027 2028 2029 2030 2031 2032 2033 2034 2035" at bounding box center [480, 376] width 105 height 16
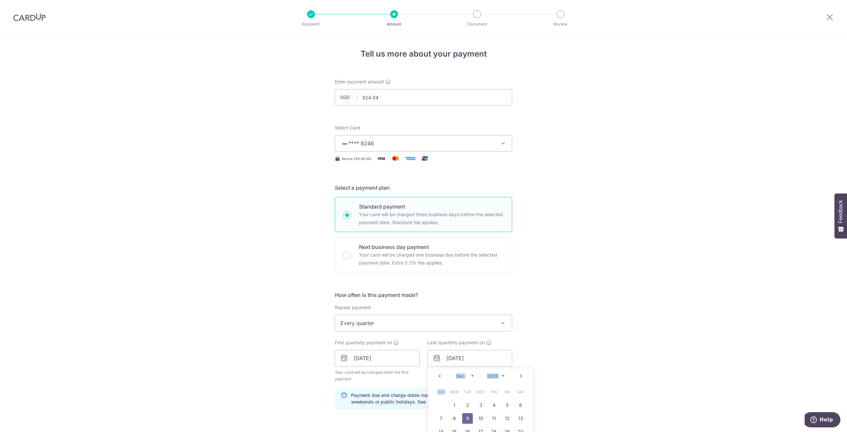
click at [471, 378] on div "Prev Next Oct Nov [DATE] 2026 2027 2028 2029 2030 2031 2032 2033 2034 2035" at bounding box center [480, 376] width 105 height 16
click at [466, 376] on select "Oct Nov Dec" at bounding box center [465, 375] width 18 height 5
click at [559, 372] on div "Tell us more about your payment Enter payment amount SGD 824.04 824.04 Select C…" at bounding box center [423, 370] width 847 height 671
click at [452, 359] on input "[DATE]" at bounding box center [469, 358] width 85 height 17
click at [469, 376] on select "Oct Nov Dec" at bounding box center [465, 375] width 18 height 5
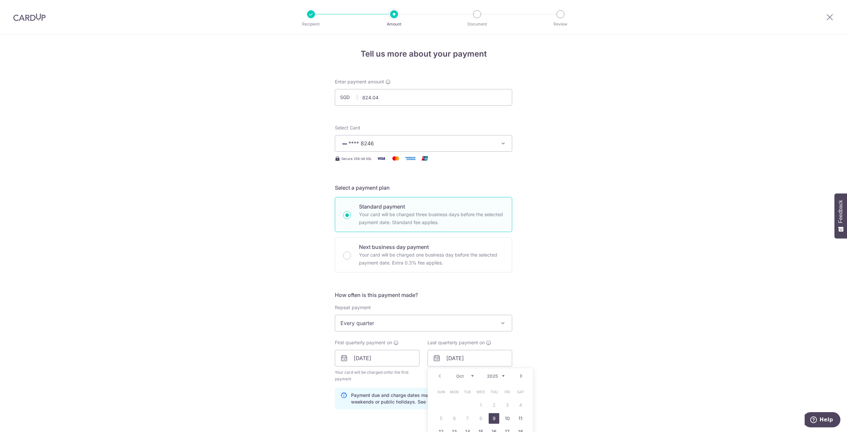
click at [492, 376] on select "2025 2026 2027 2028 2029 2030 2031 2032 2033 2034 2035" at bounding box center [496, 375] width 18 height 5
click at [503, 417] on link "9" at bounding box center [507, 418] width 11 height 11
type input "[DATE]"
click at [581, 380] on div "Tell us more about your payment Enter payment amount SGD 824.04 824.04 Select C…" at bounding box center [423, 370] width 847 height 671
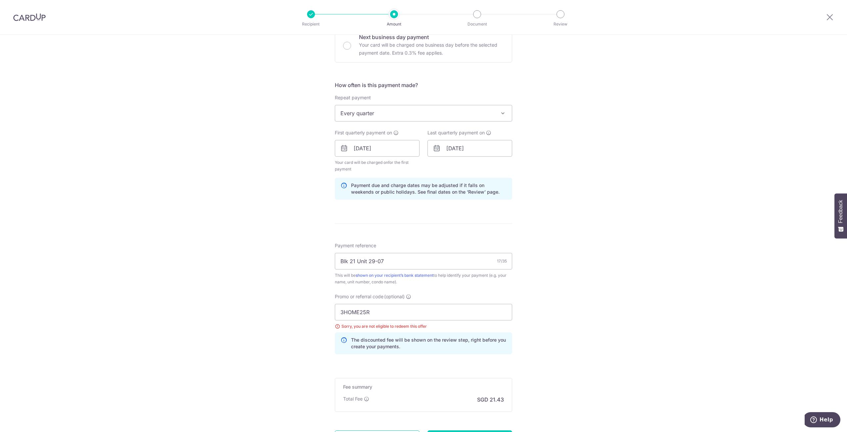
scroll to position [220, 0]
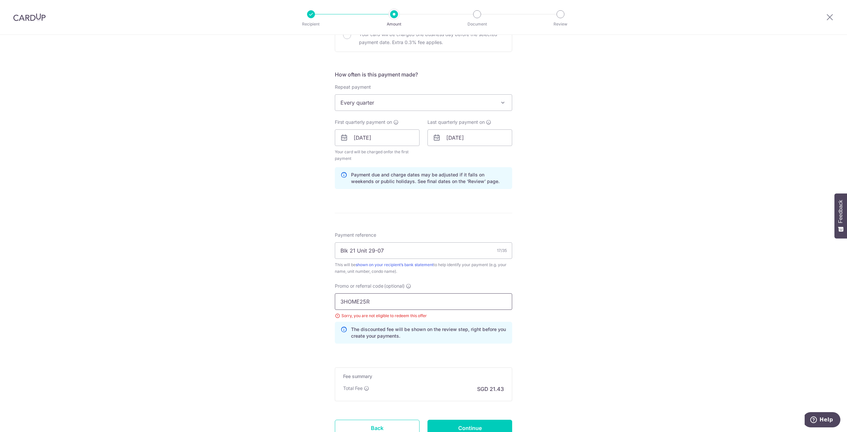
drag, startPoint x: 392, startPoint y: 300, endPoint x: 292, endPoint y: 288, distance: 100.7
click at [292, 288] on div "Tell us more about your payment Enter payment amount SGD 824.04 824.04 Select C…" at bounding box center [423, 149] width 847 height 671
type input "REC185"
click at [469, 420] on input "Continue" at bounding box center [469, 428] width 85 height 17
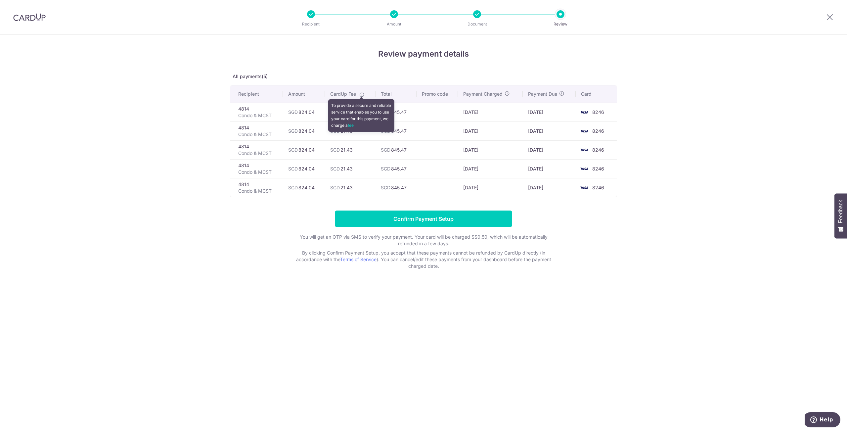
click at [363, 95] on icon at bounding box center [361, 94] width 5 height 5
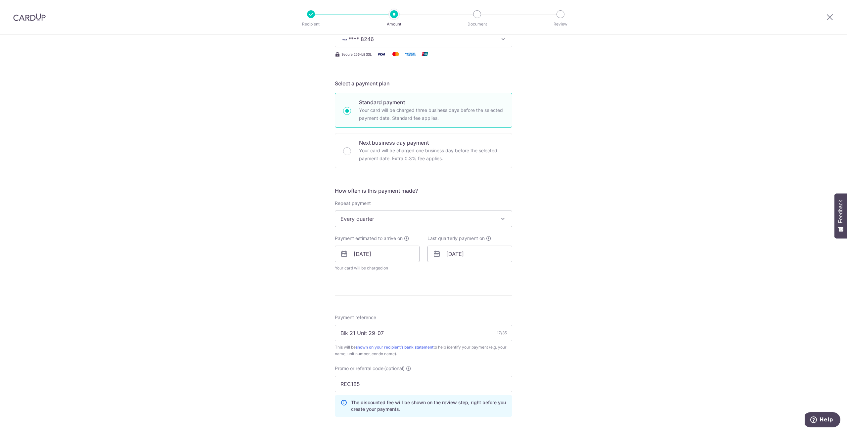
scroll to position [220, 0]
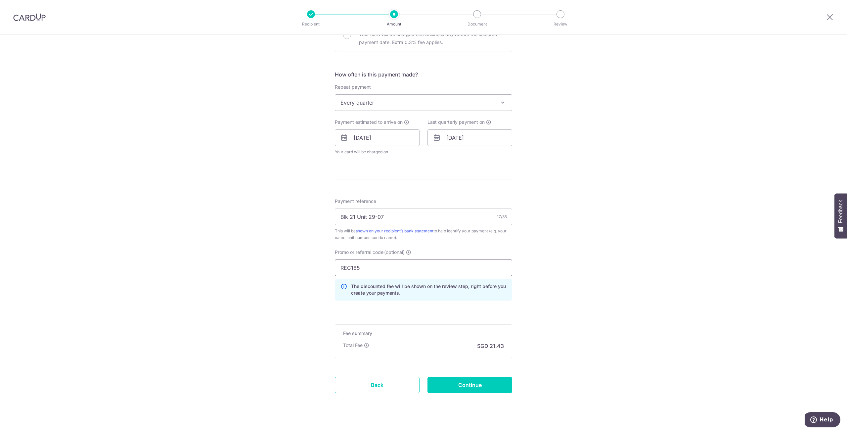
click at [398, 263] on input "REC185" at bounding box center [423, 267] width 177 height 17
click at [466, 381] on input "Continue" at bounding box center [469, 384] width 85 height 17
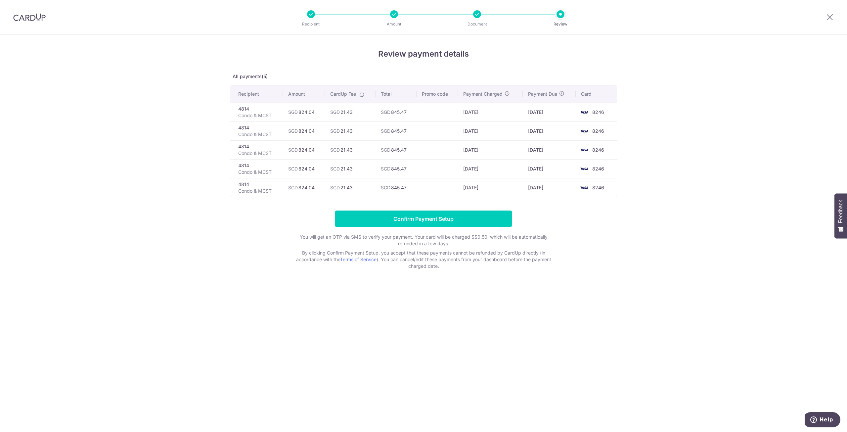
click at [35, 22] on div at bounding box center [29, 17] width 59 height 34
click at [41, 19] on img at bounding box center [29, 17] width 32 height 8
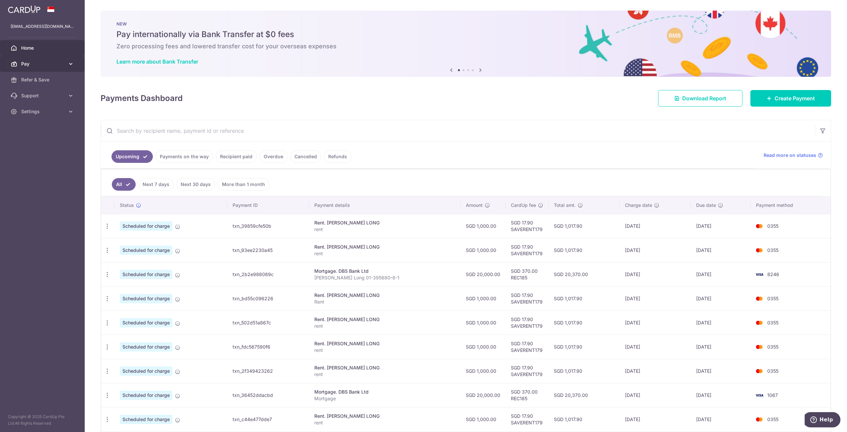
click at [54, 67] on link "Pay" at bounding box center [42, 64] width 85 height 16
click at [59, 80] on span "Payments" at bounding box center [43, 79] width 44 height 7
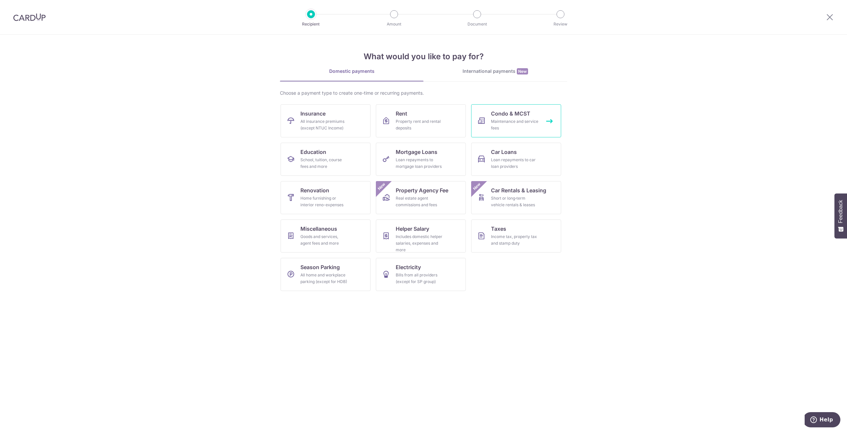
click at [514, 125] on div "Maintenance and service fees" at bounding box center [515, 124] width 48 height 13
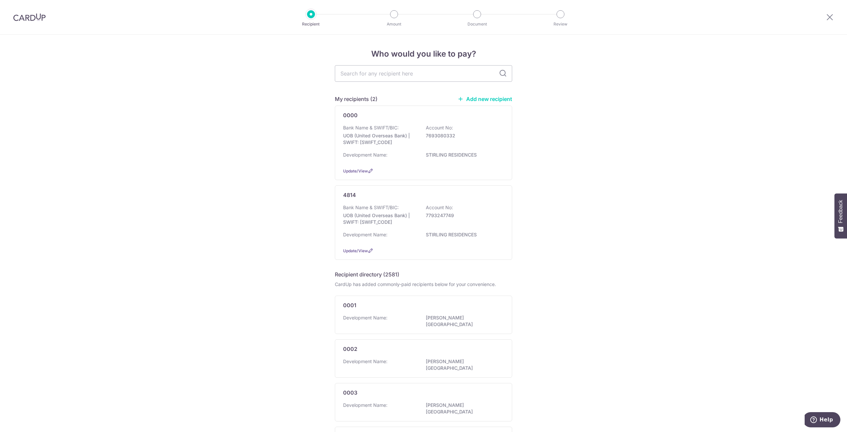
click at [490, 100] on link "Add new recipient" at bounding box center [485, 99] width 55 height 7
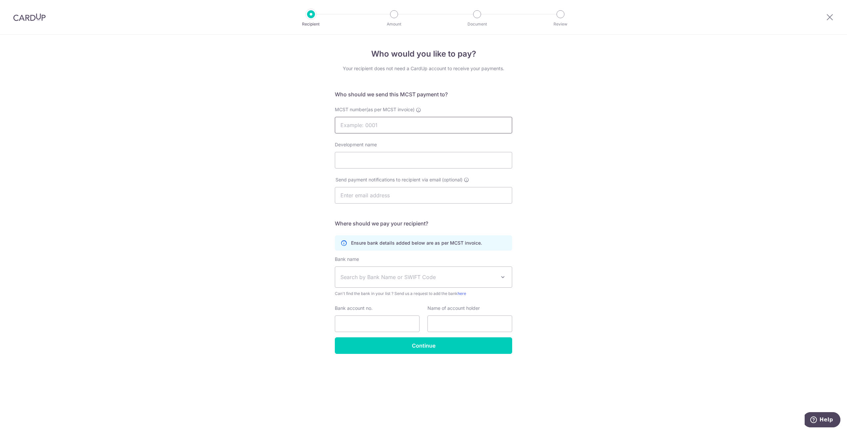
click at [409, 133] on input "MCST number(as per MCST invoice)" at bounding box center [423, 125] width 177 height 17
click at [374, 128] on input "MCST number(as per MCST invoice)" at bounding box center [423, 125] width 177 height 17
type input "4814"
click at [380, 154] on input "Development name" at bounding box center [423, 160] width 177 height 17
type input "STIRLING RESIDENCES"
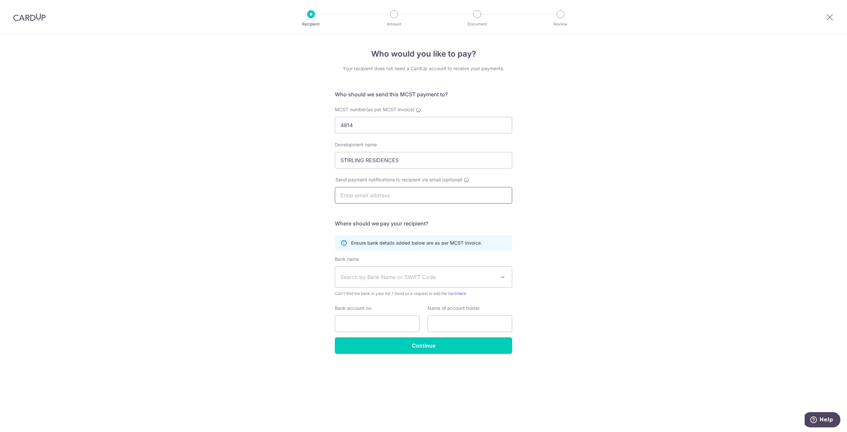
click at [400, 197] on input "text" at bounding box center [423, 195] width 177 height 17
type input "A"
type input "accounts@savills.com.sg"
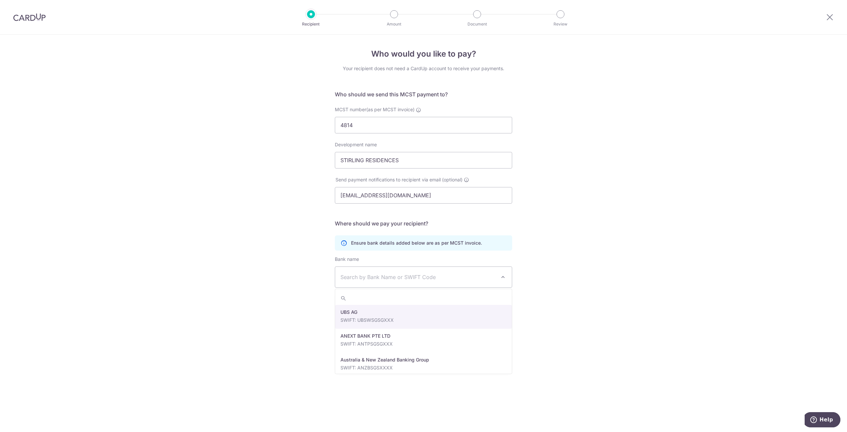
click at [433, 285] on span "Search by Bank Name or SWIFT Code" at bounding box center [423, 277] width 177 height 21
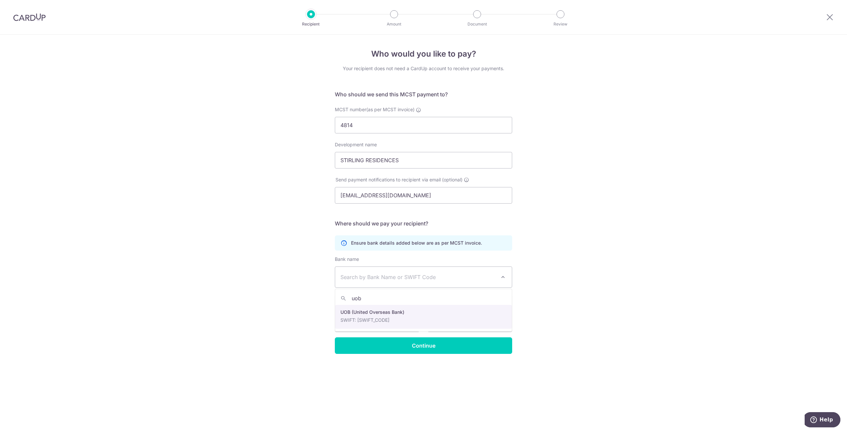
type input "uob"
select select "18"
click at [388, 318] on input "Bank account no." at bounding box center [377, 323] width 85 height 17
type input "7793247749"
click at [471, 328] on input "text" at bounding box center [469, 323] width 85 height 17
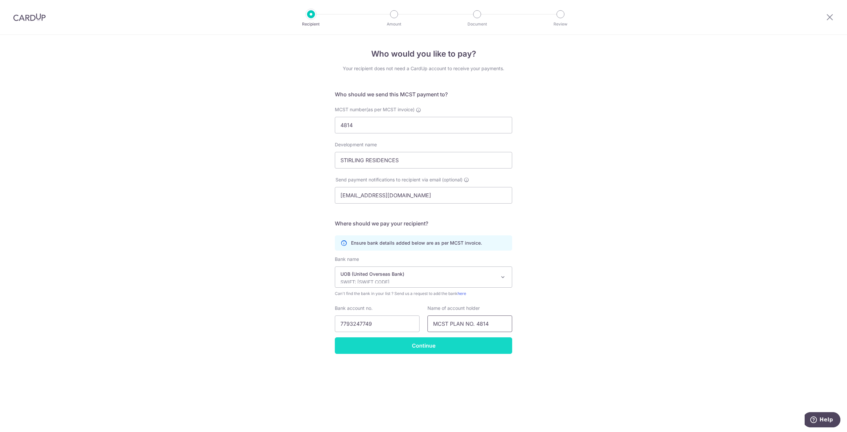
type input "MCST PLAN NO. 4814"
click at [468, 347] on input "Continue" at bounding box center [423, 345] width 177 height 17
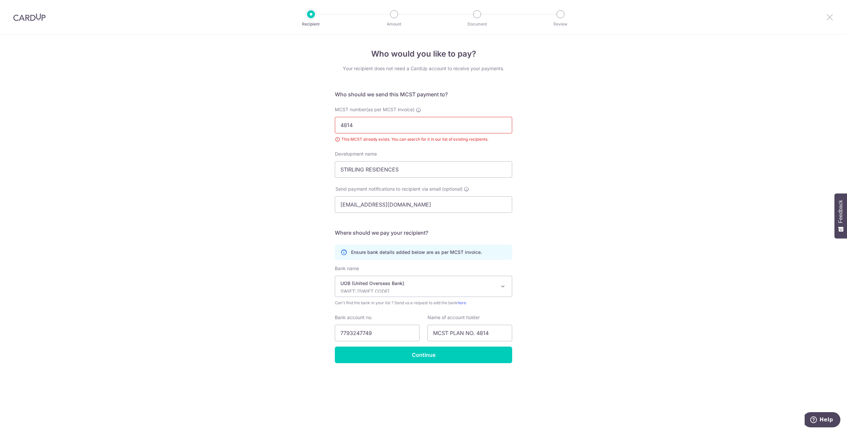
click at [829, 15] on icon at bounding box center [830, 17] width 8 height 8
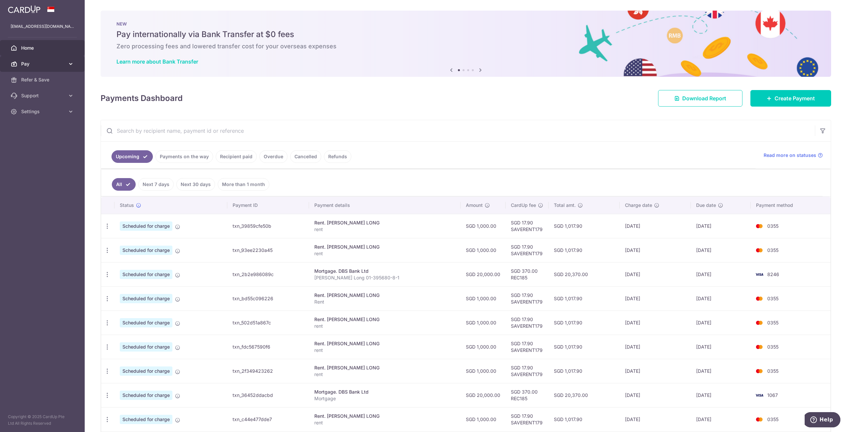
click at [54, 62] on span "Pay" at bounding box center [43, 64] width 44 height 7
click at [57, 95] on span "Recipients" at bounding box center [43, 95] width 44 height 7
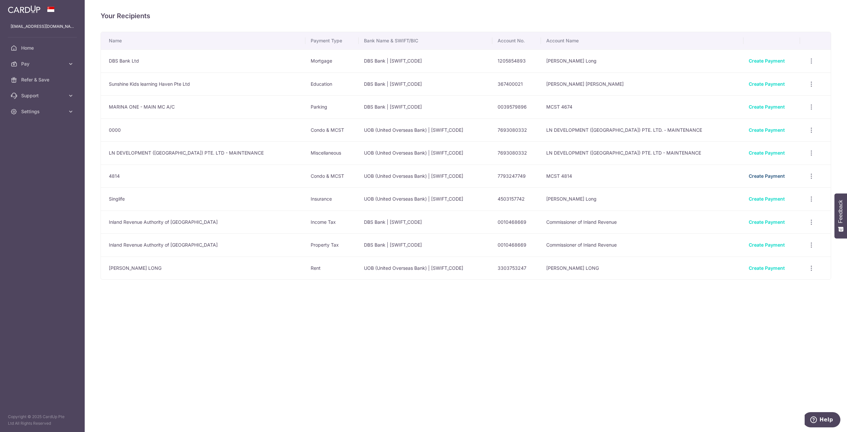
click at [763, 176] on link "Create Payment" at bounding box center [767, 176] width 36 height 6
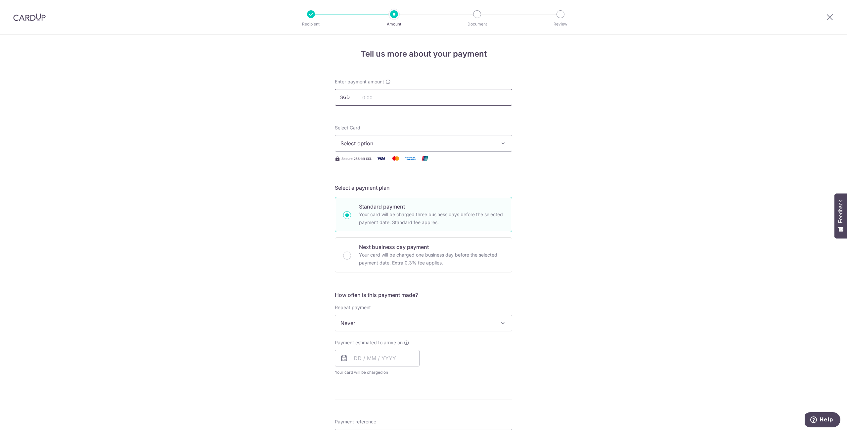
click at [448, 98] on input "text" at bounding box center [423, 97] width 177 height 17
type input "824.04"
click at [457, 145] on span "Select option" at bounding box center [417, 143] width 154 height 8
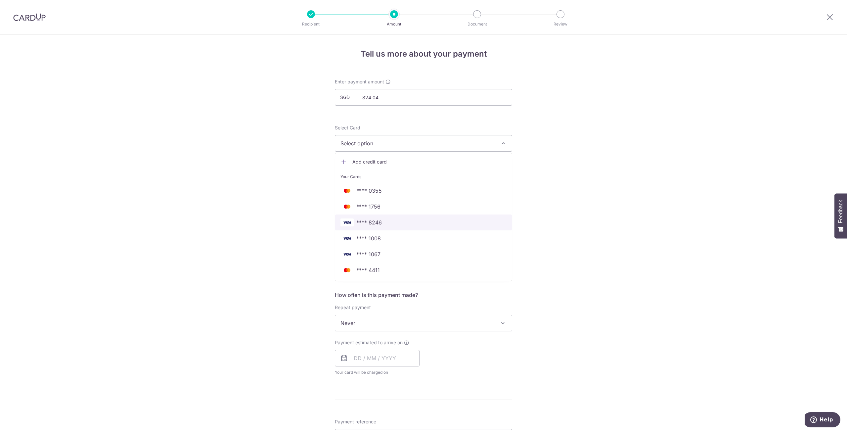
click at [418, 225] on span "**** 8246" at bounding box center [423, 222] width 166 height 8
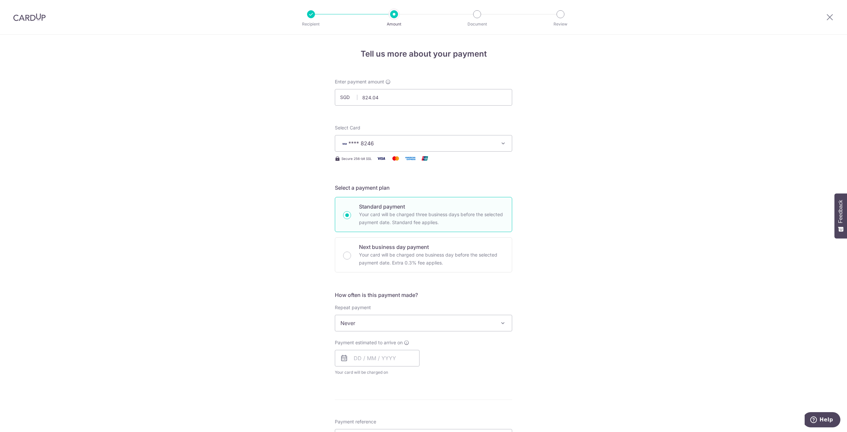
click at [433, 320] on span "Never" at bounding box center [423, 323] width 177 height 16
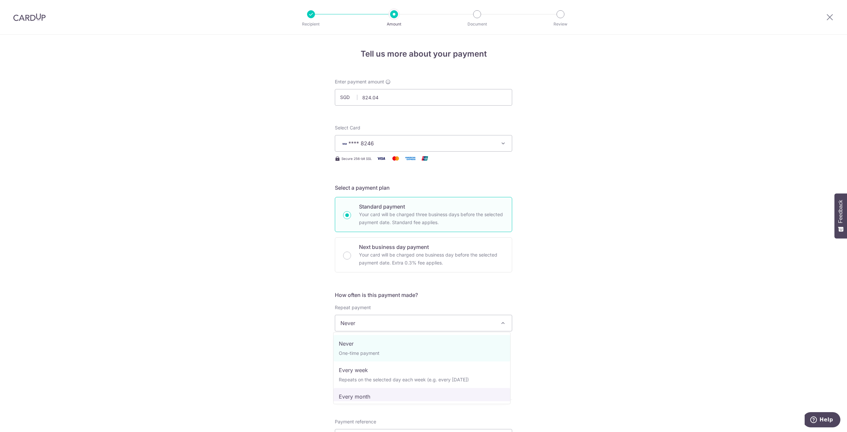
select select "3"
click at [379, 359] on input "text" at bounding box center [377, 358] width 85 height 17
click at [401, 416] on link "9" at bounding box center [401, 418] width 11 height 11
type input "[DATE]"
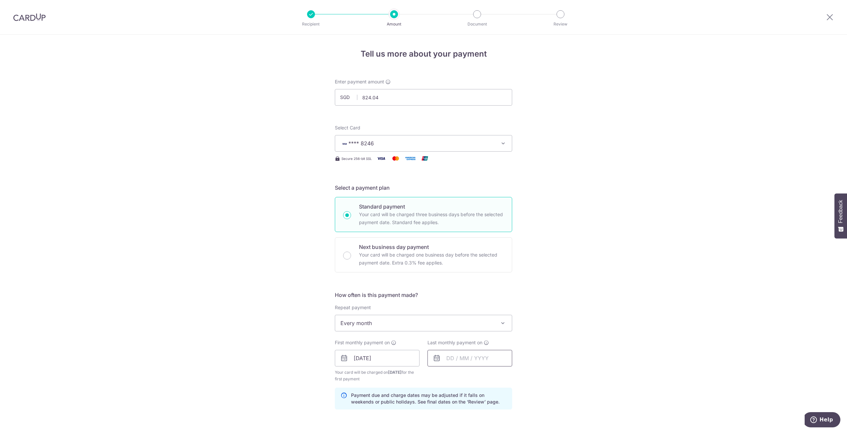
click at [461, 364] on input "text" at bounding box center [469, 358] width 85 height 17
click at [466, 377] on select "Oct Nov Dec" at bounding box center [465, 375] width 18 height 5
click at [464, 420] on link "9" at bounding box center [467, 418] width 11 height 11
type input "09/12/2025"
click at [560, 383] on div "Tell us more about your payment Enter payment amount SGD 824.04 824.04 Select C…" at bounding box center [423, 351] width 847 height 632
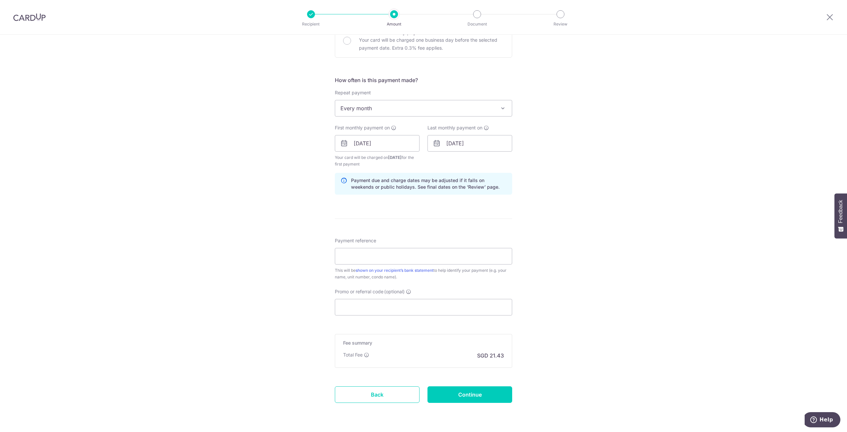
scroll to position [220, 0]
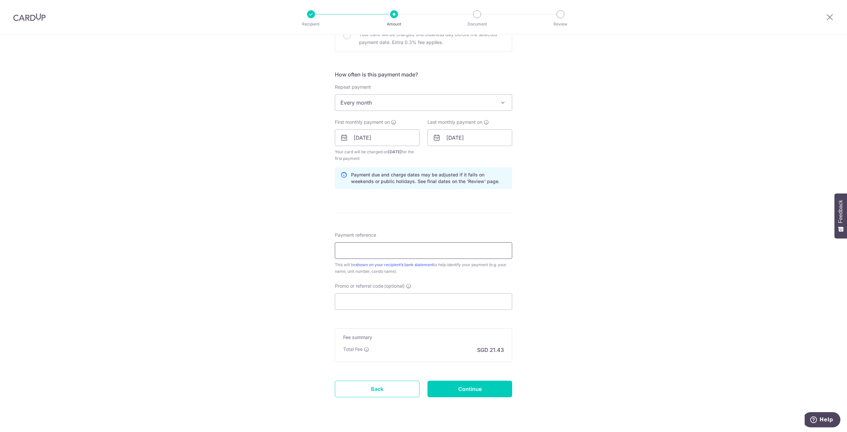
click at [403, 255] on input "Payment reference" at bounding box center [423, 250] width 177 height 17
type input "BLK 21 UNIT 29-07"
click at [409, 294] on input "Promo or referral code (optional)" at bounding box center [423, 301] width 177 height 17
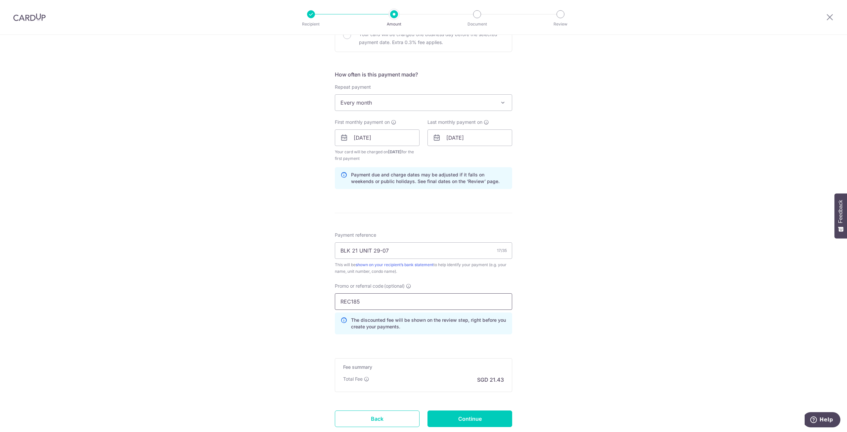
drag, startPoint x: 396, startPoint y: 297, endPoint x: 287, endPoint y: 294, distance: 108.5
click at [287, 294] on div "Tell us more about your payment Enter payment amount SGD 824.04 824.04 Select C…" at bounding box center [423, 145] width 847 height 662
type input "3HOME25R"
click at [590, 290] on div "Tell us more about your payment Enter payment amount SGD 824.04 824.04 Select C…" at bounding box center [423, 145] width 847 height 662
click at [499, 413] on input "Continue" at bounding box center [469, 418] width 85 height 17
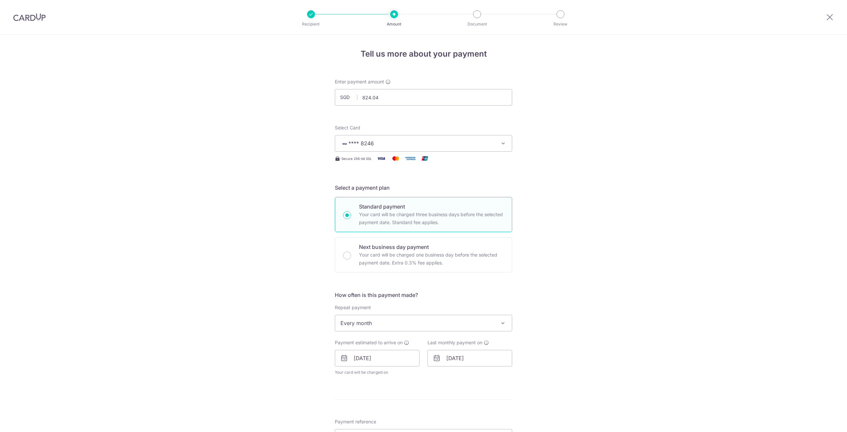
scroll to position [239, 0]
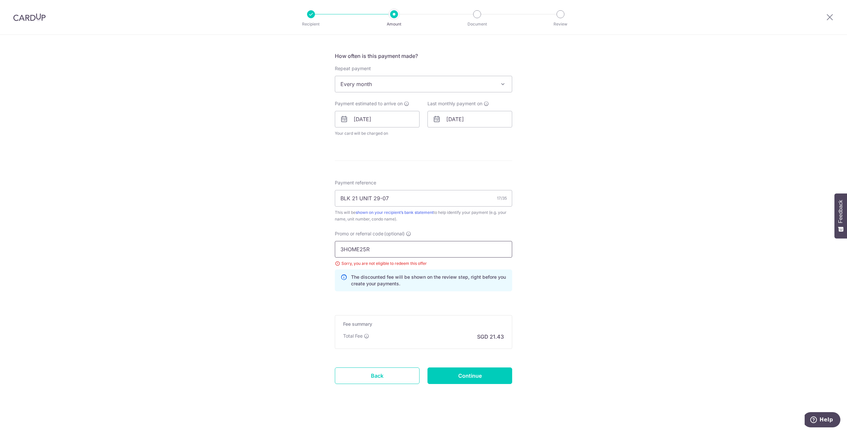
drag, startPoint x: 391, startPoint y: 247, endPoint x: 312, endPoint y: 243, distance: 79.2
click at [312, 243] on div "Tell us more about your payment Enter payment amount SGD 824.04 824.04 Select C…" at bounding box center [423, 115] width 847 height 638
type input "REC185"
click at [488, 378] on input "Continue" at bounding box center [469, 375] width 85 height 17
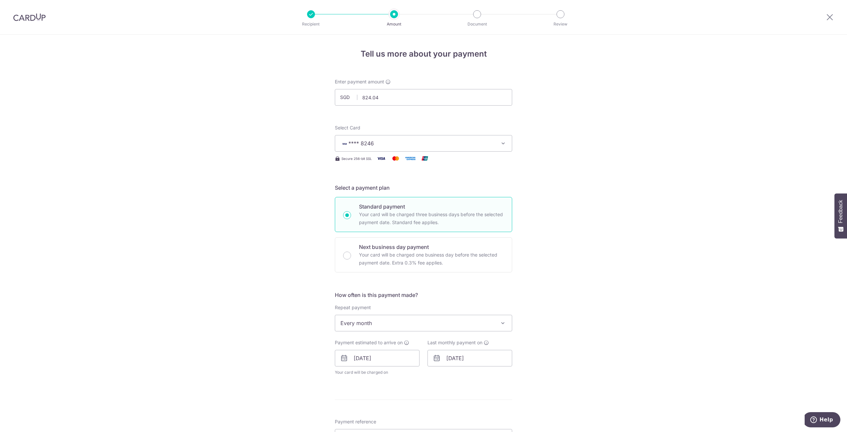
click at [491, 146] on span "**** 8246" at bounding box center [417, 143] width 154 height 8
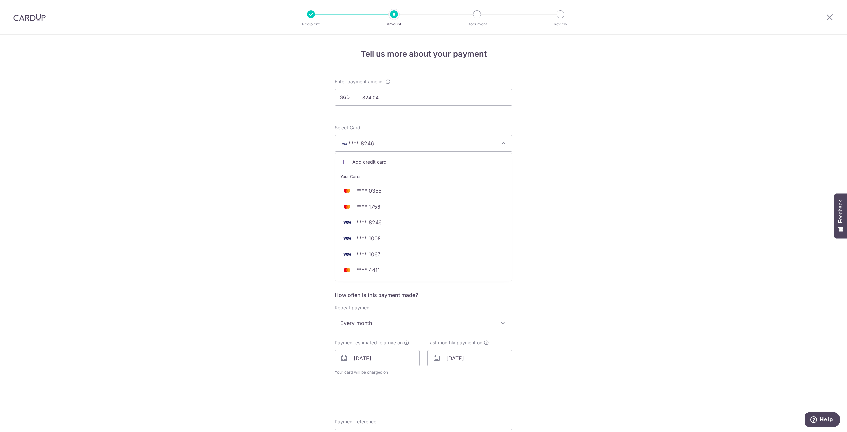
click at [476, 161] on span "Add credit card" at bounding box center [429, 161] width 154 height 7
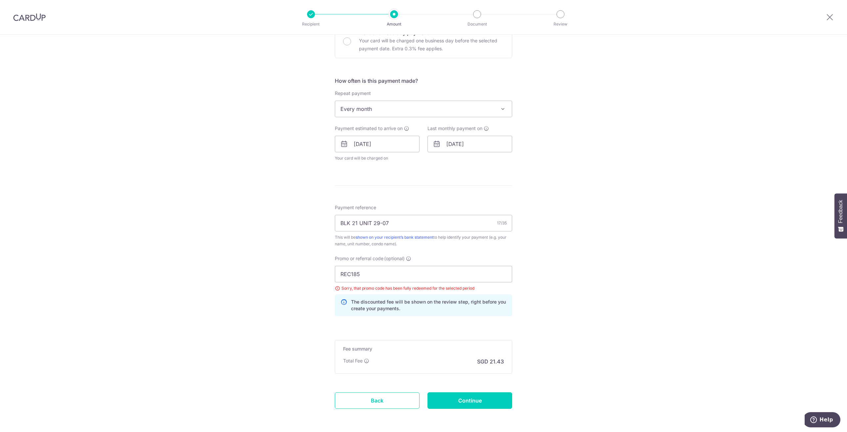
scroll to position [420, 0]
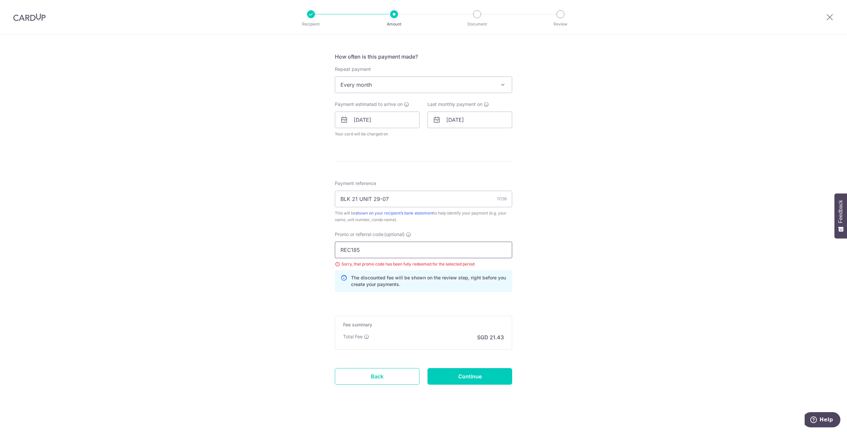
drag, startPoint x: 369, startPoint y: 247, endPoint x: 292, endPoint y: 244, distance: 77.1
click at [292, 244] on div "Tell us more about your payment Enter payment amount SGD 824.04 824.04 Select C…" at bounding box center [423, 24] width 847 height 819
paste input "25AMEX18"
type input "25AMEX18"
click at [484, 374] on input "Continue" at bounding box center [469, 376] width 85 height 17
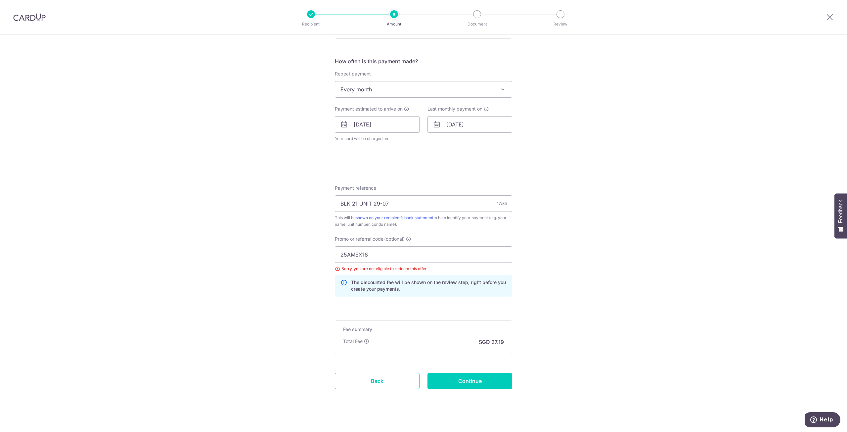
scroll to position [20, 0]
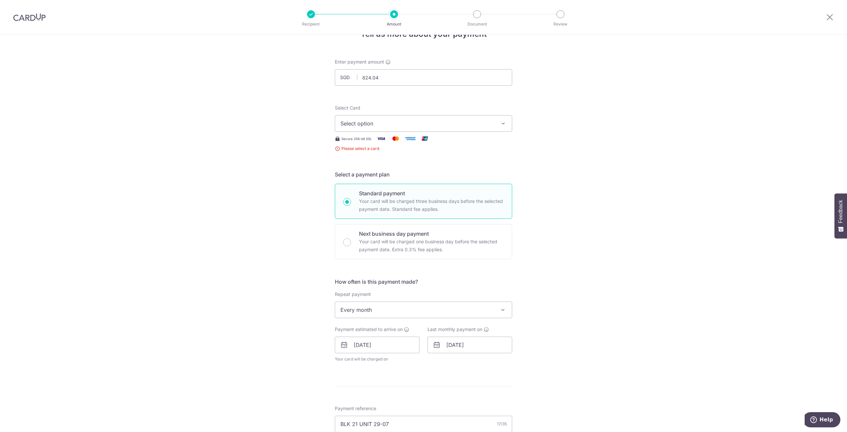
click at [401, 126] on span "Select option" at bounding box center [417, 123] width 154 height 8
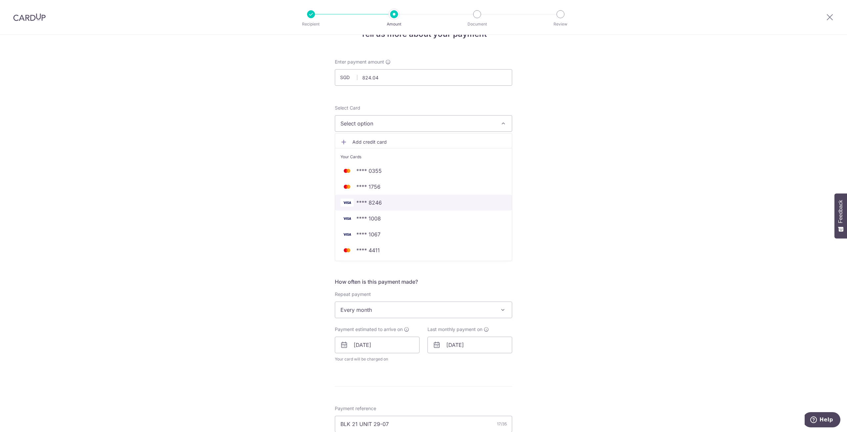
click at [412, 207] on link "**** 8246" at bounding box center [423, 203] width 177 height 16
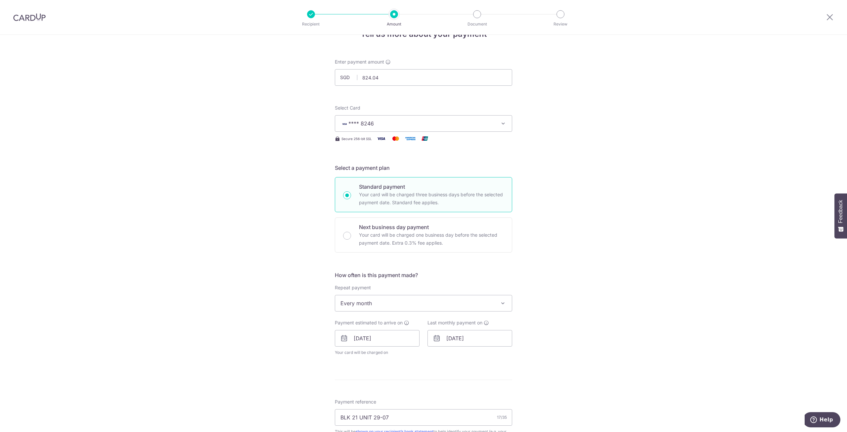
click at [421, 300] on span "Every month" at bounding box center [423, 303] width 177 height 16
select select "1"
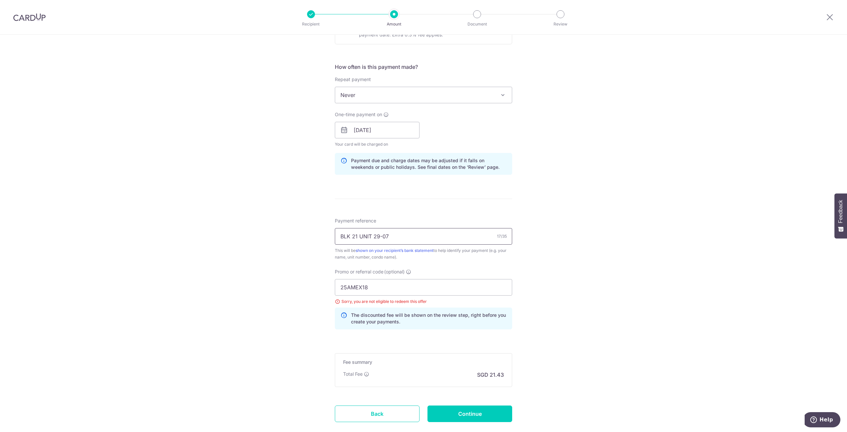
scroll to position [240, 0]
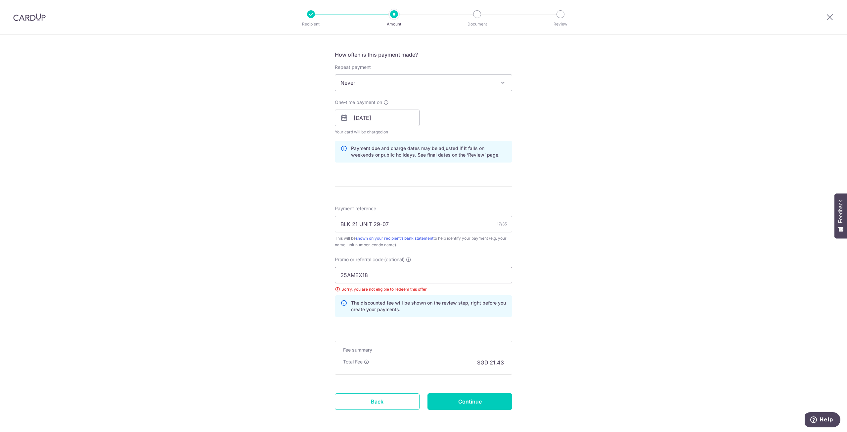
drag, startPoint x: 379, startPoint y: 271, endPoint x: 291, endPoint y: 264, distance: 88.0
click at [291, 264] on div "Tell us more about your payment Enter payment amount SGD 824.04 824.04 Select C…" at bounding box center [423, 127] width 847 height 665
paste input "OFF225"
type input "OFF225"
click at [486, 401] on input "Continue" at bounding box center [469, 401] width 85 height 17
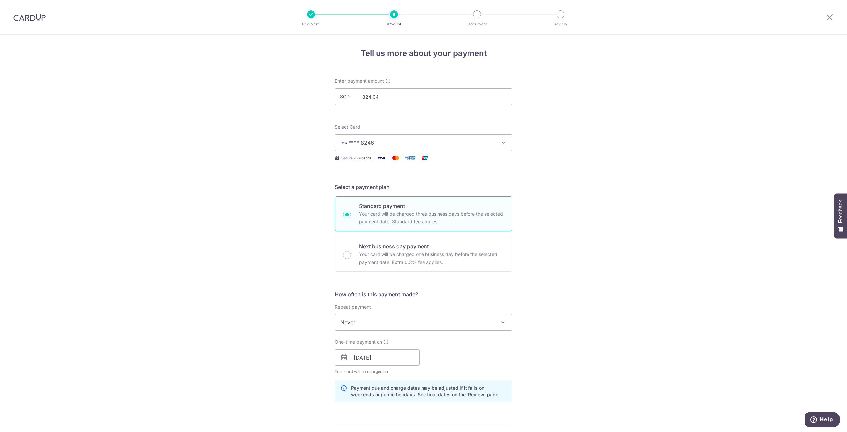
scroll to position [0, 0]
click at [315, 16] on li "Amount" at bounding box center [356, 14] width 83 height 8
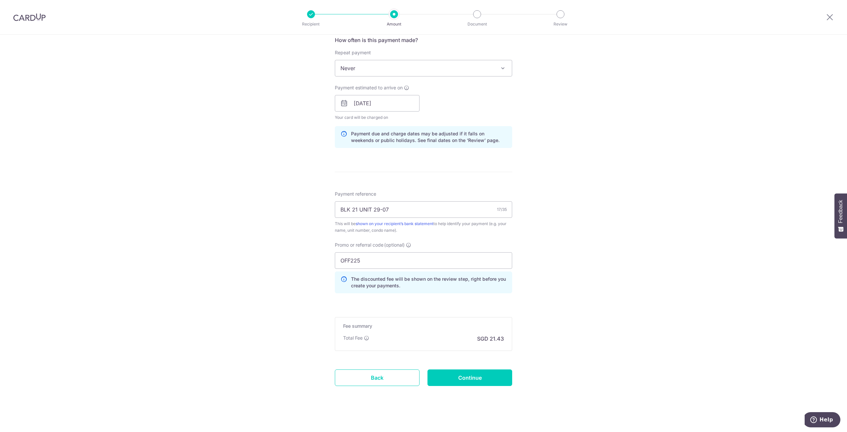
scroll to position [256, 0]
click at [466, 369] on input "Continue" at bounding box center [469, 376] width 85 height 17
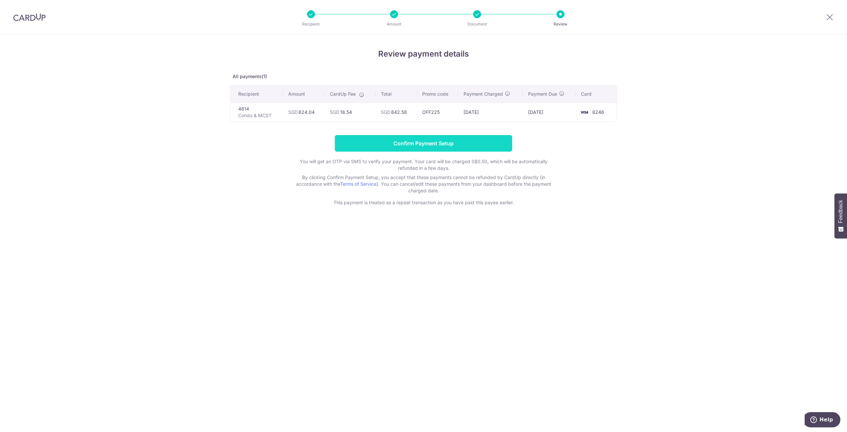
click at [459, 143] on input "Confirm Payment Setup" at bounding box center [423, 143] width 177 height 17
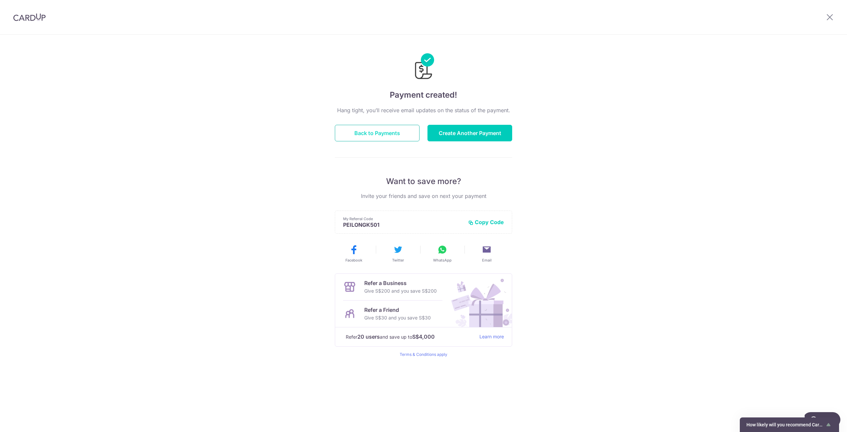
click at [387, 129] on button "Back to Payments" at bounding box center [377, 133] width 85 height 17
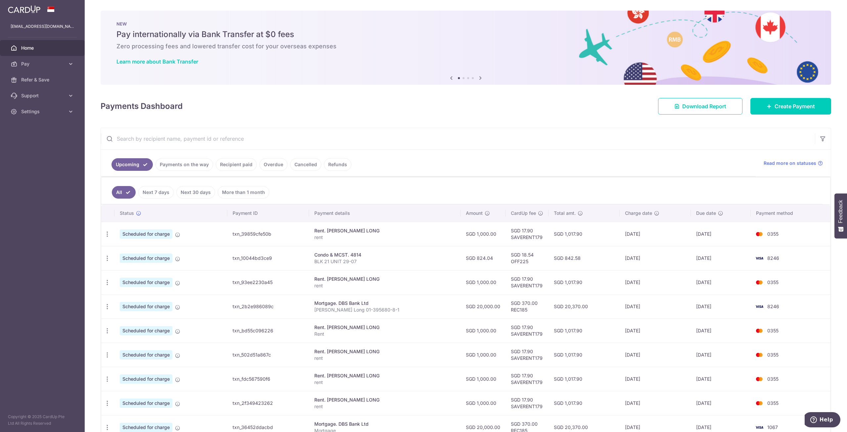
click at [194, 170] on ul "Upcoming Payments on the way Recipient paid Overdue Cancelled Refunds" at bounding box center [428, 163] width 655 height 27
click at [199, 163] on link "Payments on the way" at bounding box center [184, 164] width 58 height 13
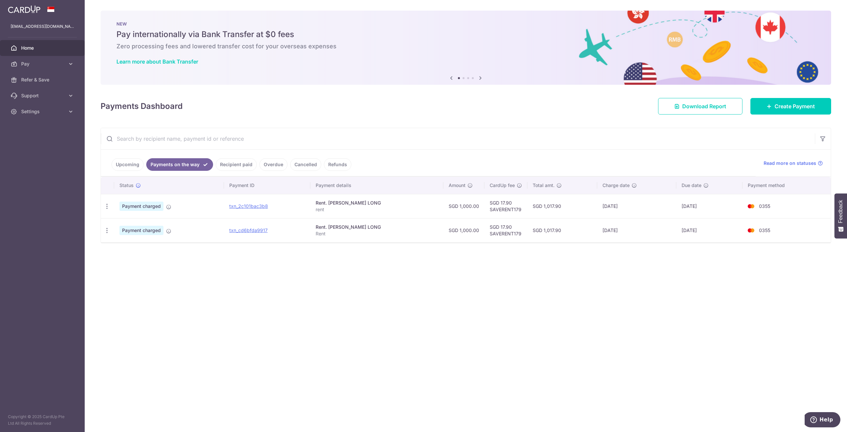
click at [121, 164] on link "Upcoming" at bounding box center [127, 164] width 32 height 13
